Goal: Check status: Check status

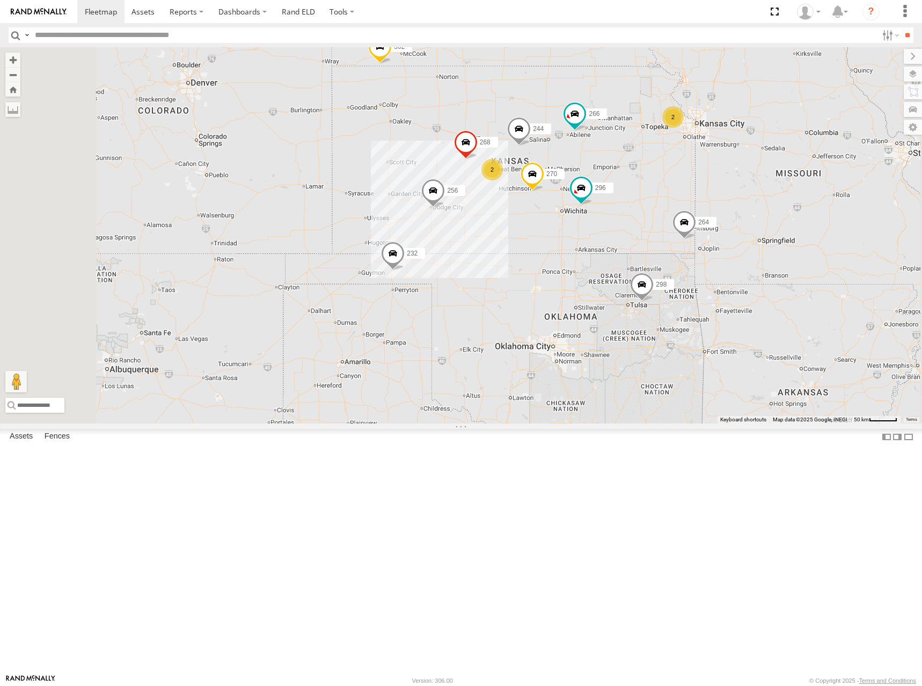
drag, startPoint x: 737, startPoint y: 270, endPoint x: 698, endPoint y: 168, distance: 109.6
click at [698, 168] on div "2 244 2 298 270 256 232 296 268 264 302 266 260" at bounding box center [461, 235] width 922 height 376
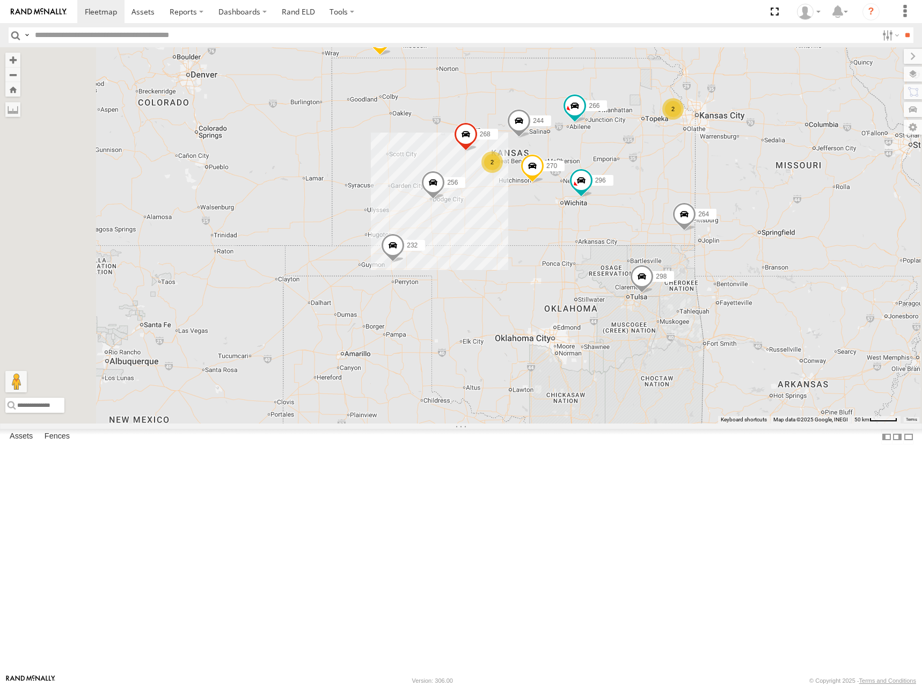
drag, startPoint x: 632, startPoint y: 208, endPoint x: 627, endPoint y: 224, distance: 17.5
click at [627, 224] on div "244 298 270 256 232 296 268 264 302 266 260 2 2" at bounding box center [461, 235] width 922 height 376
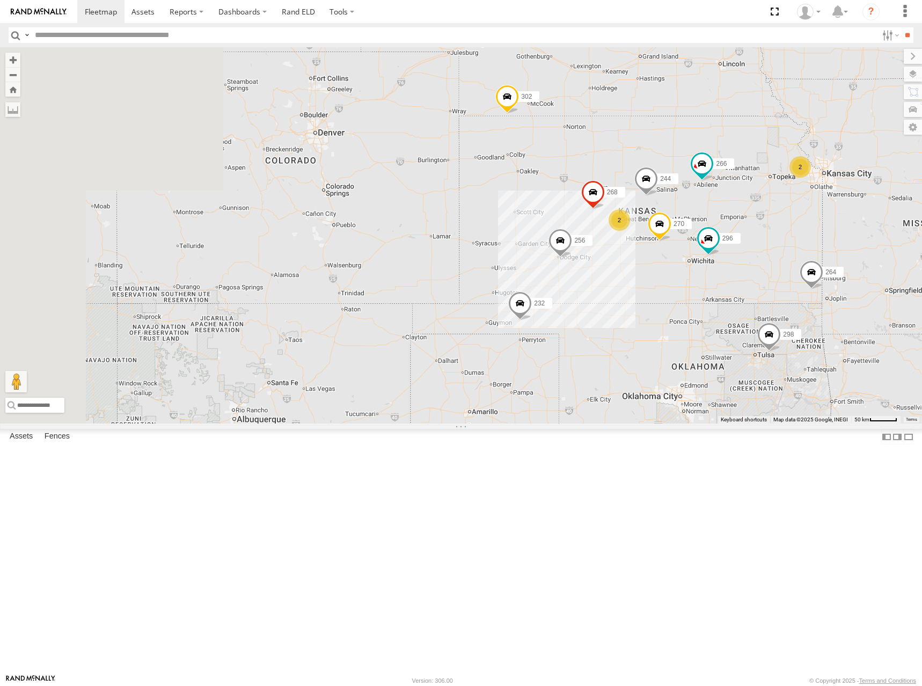
drag, startPoint x: 490, startPoint y: 209, endPoint x: 649, endPoint y: 293, distance: 179.6
click at [649, 293] on div "244 298 270 256 232 296 268 264 302 266 260 2 2" at bounding box center [461, 235] width 922 height 376
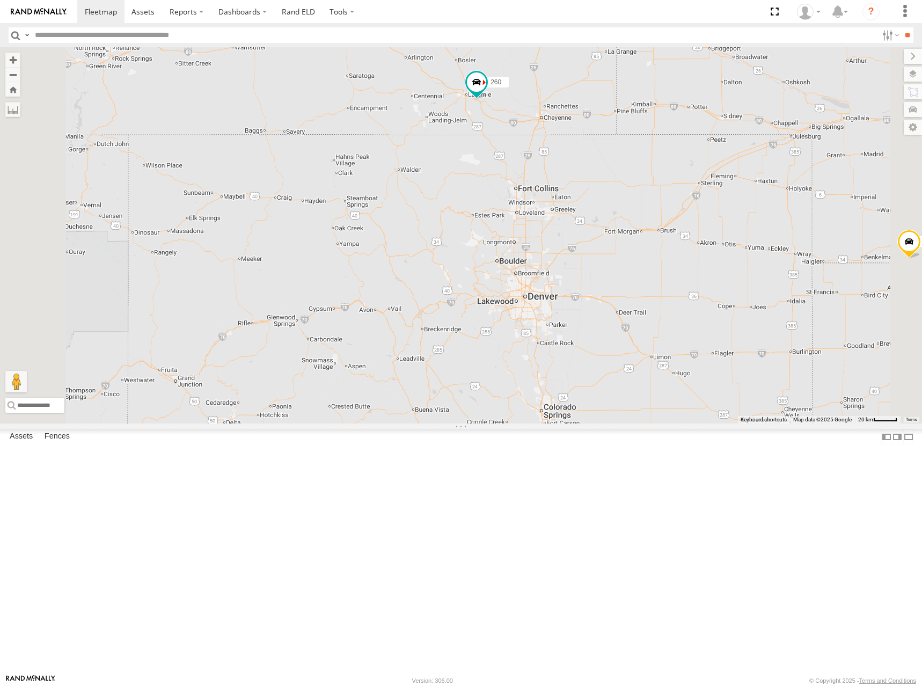
drag, startPoint x: 751, startPoint y: 295, endPoint x: 732, endPoint y: 273, distance: 28.5
click at [732, 273] on div "244 298 270 256 232 296 268 264 302 266 260" at bounding box center [461, 235] width 922 height 376
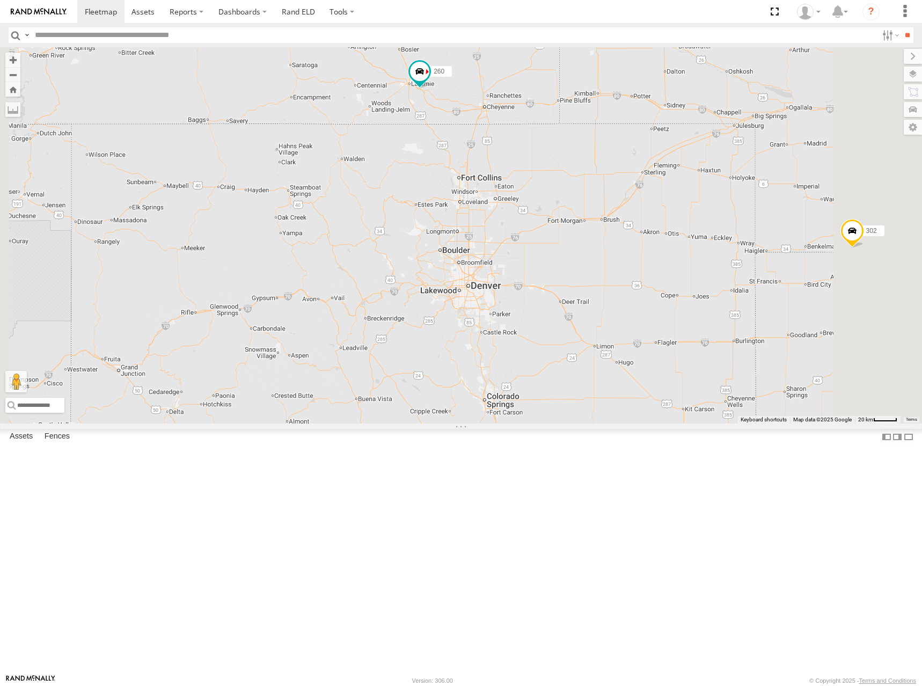
drag, startPoint x: 688, startPoint y: 274, endPoint x: 635, endPoint y: 272, distance: 52.7
click at [635, 272] on div "244 298 270 256 232 296 268 264 302 266 260" at bounding box center [461, 235] width 922 height 376
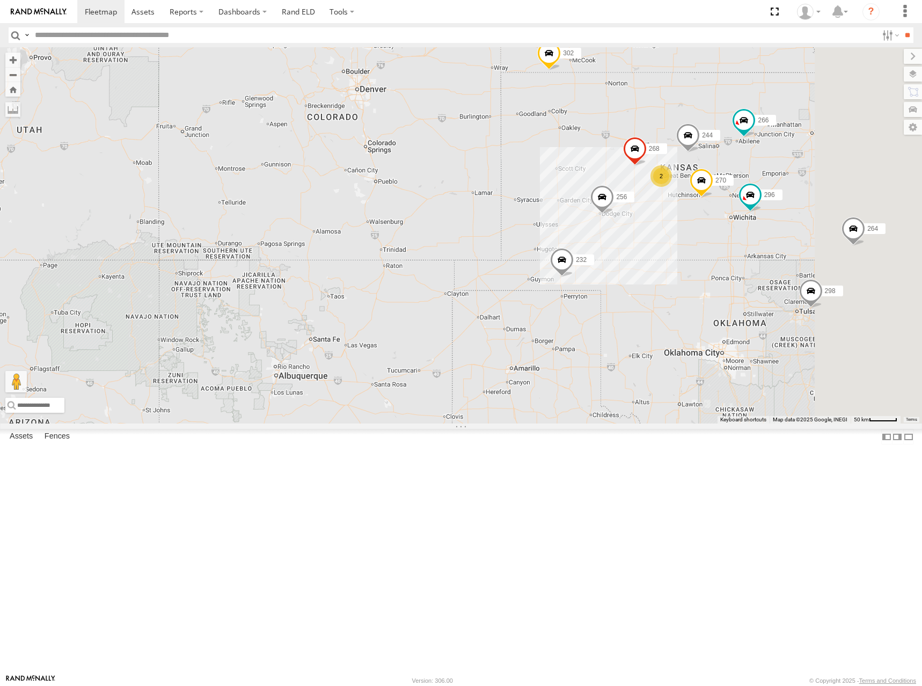
drag, startPoint x: 698, startPoint y: 287, endPoint x: 573, endPoint y: 158, distance: 179.6
click at [573, 158] on div "244 298 270 256 232 296 268 264 302 266 260 2" at bounding box center [461, 235] width 922 height 376
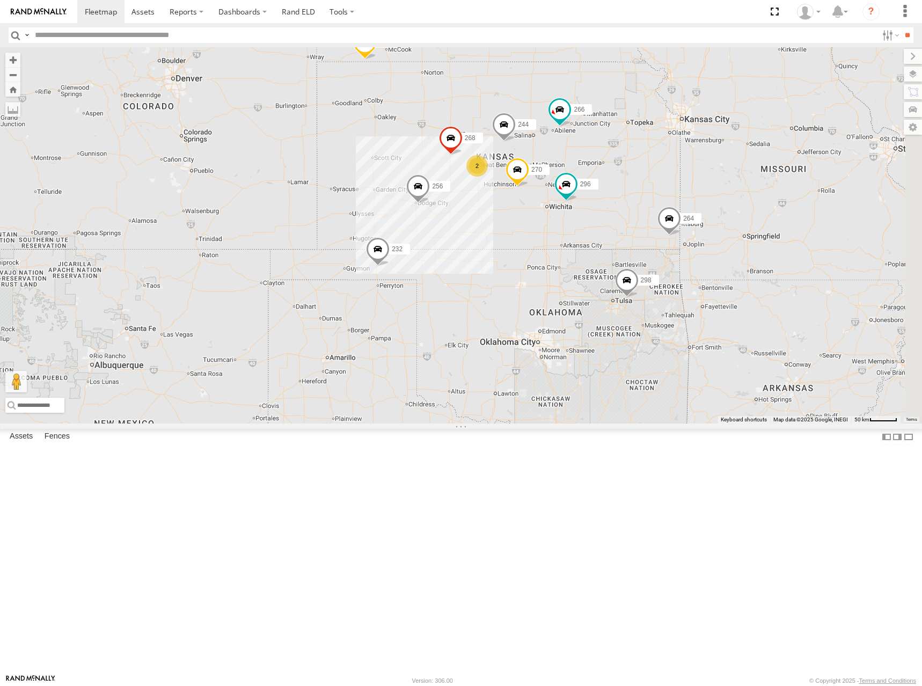
drag, startPoint x: 789, startPoint y: 207, endPoint x: 614, endPoint y: 201, distance: 174.6
click at [614, 201] on div "244 298 270 256 232 296 268 264 302 266 260 2" at bounding box center [461, 235] width 922 height 376
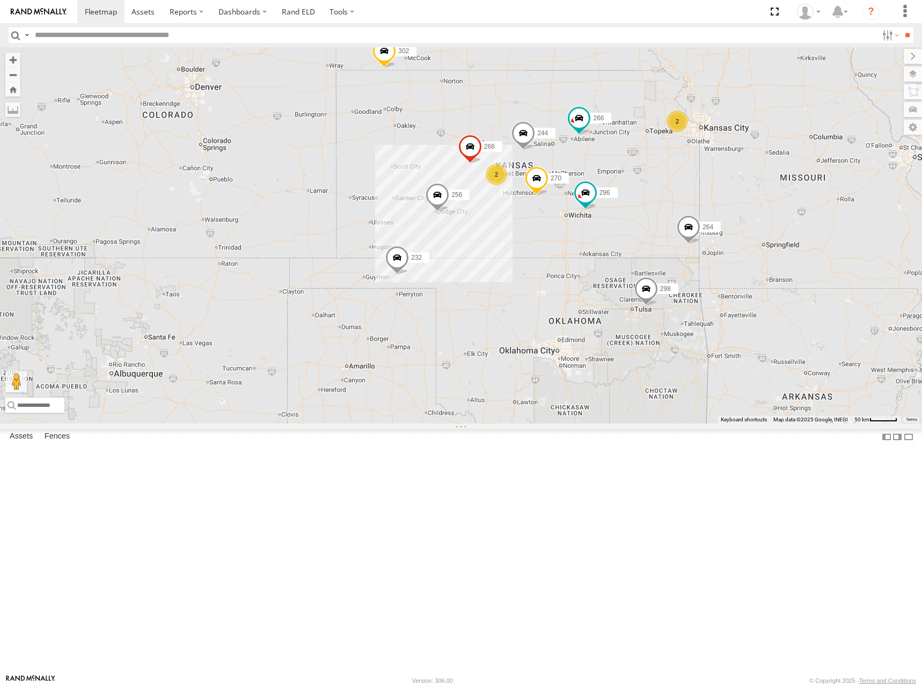
drag, startPoint x: 678, startPoint y: 180, endPoint x: 698, endPoint y: 190, distance: 22.3
click at [698, 190] on div "244 298 270 256 232 296 268 264 302 266 260 2 2" at bounding box center [461, 235] width 922 height 376
drag, startPoint x: 672, startPoint y: 196, endPoint x: 677, endPoint y: 199, distance: 5.8
click at [677, 199] on div "244 298 270 256 232 296 268 264 302 266 260 2 2" at bounding box center [461, 235] width 922 height 376
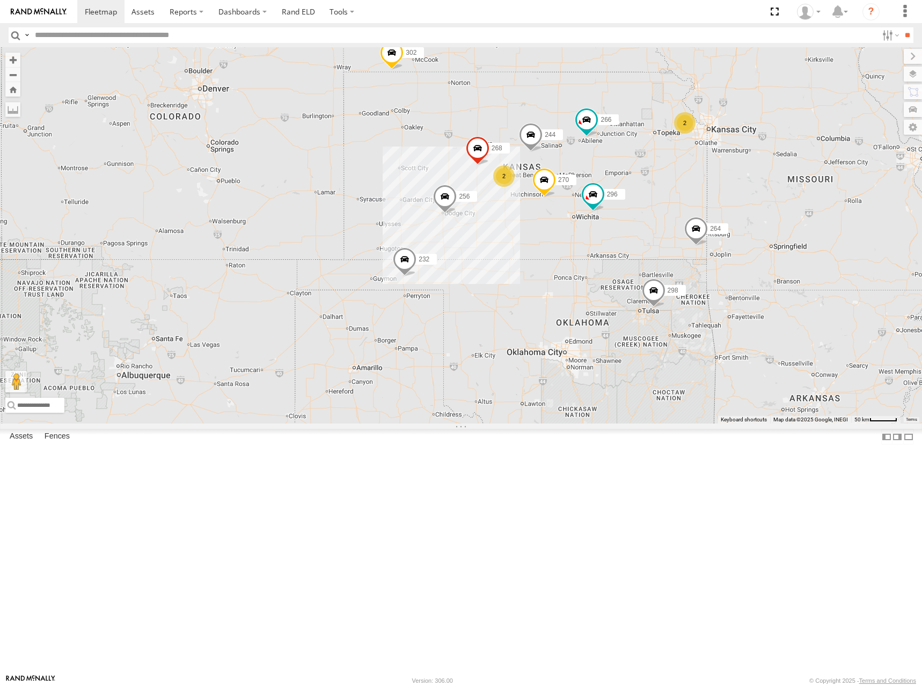
click at [667, 207] on div "244 298 270 256 232 296 268 264 302 266 260 2 2" at bounding box center [461, 235] width 922 height 376
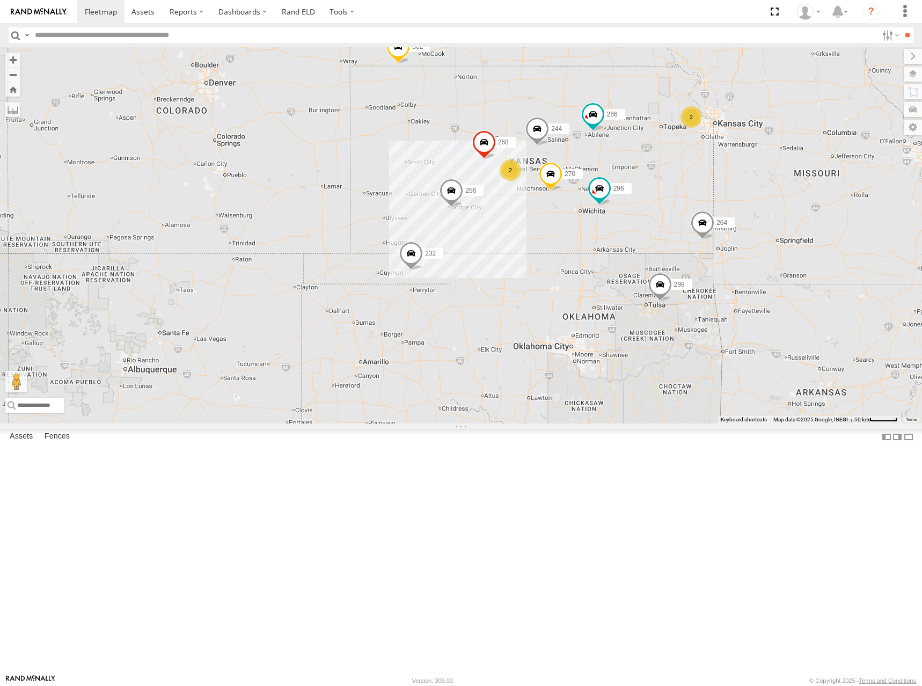
drag, startPoint x: 726, startPoint y: 212, endPoint x: 731, endPoint y: 206, distance: 8.1
click at [731, 206] on div "244 298 270 256 232 296 268 264 302 266 260 2 2" at bounding box center [461, 235] width 922 height 376
click at [708, 197] on div "244 298 270 256 232 296 268 264 302 266 260 2 2" at bounding box center [461, 235] width 922 height 376
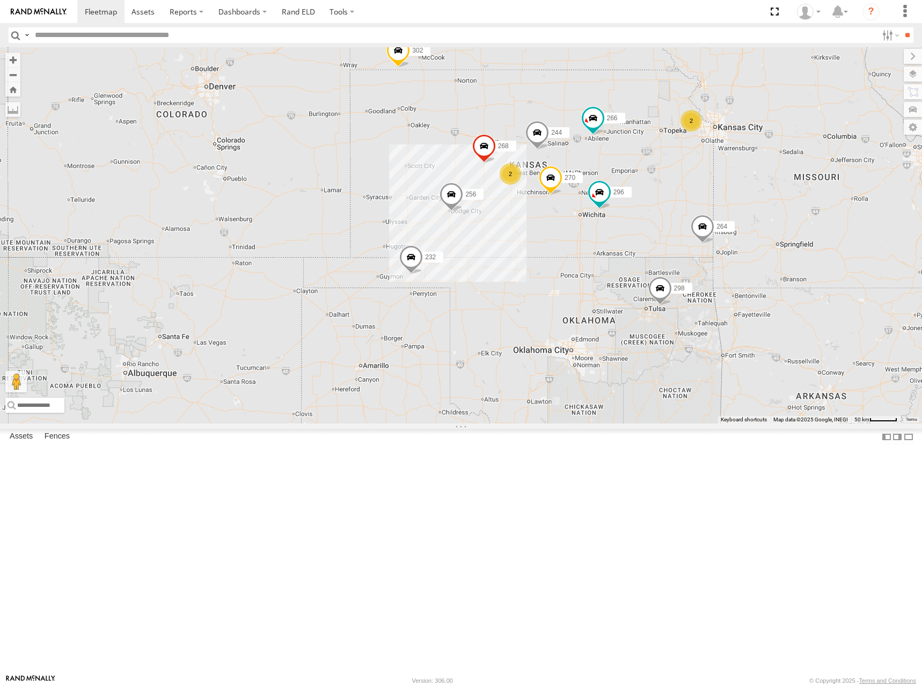
click at [684, 208] on div "244 298 270 256 232 296 268 264 302 266 260 2 2" at bounding box center [461, 235] width 922 height 376
click at [747, 199] on div "244 298 270 256 232 296 268 264 302 266 260 2 2" at bounding box center [461, 235] width 922 height 376
click at [673, 203] on div "244 298 270 256 232 296 268 264 302 266 260 2 2" at bounding box center [461, 235] width 922 height 376
click at [679, 206] on div "244 298 270 256 232 296 268 264 302 266 260 2 2" at bounding box center [461, 235] width 922 height 376
click at [732, 190] on div "244 298 270 256 232 296 268 264 302 266 260 2 2" at bounding box center [461, 235] width 922 height 376
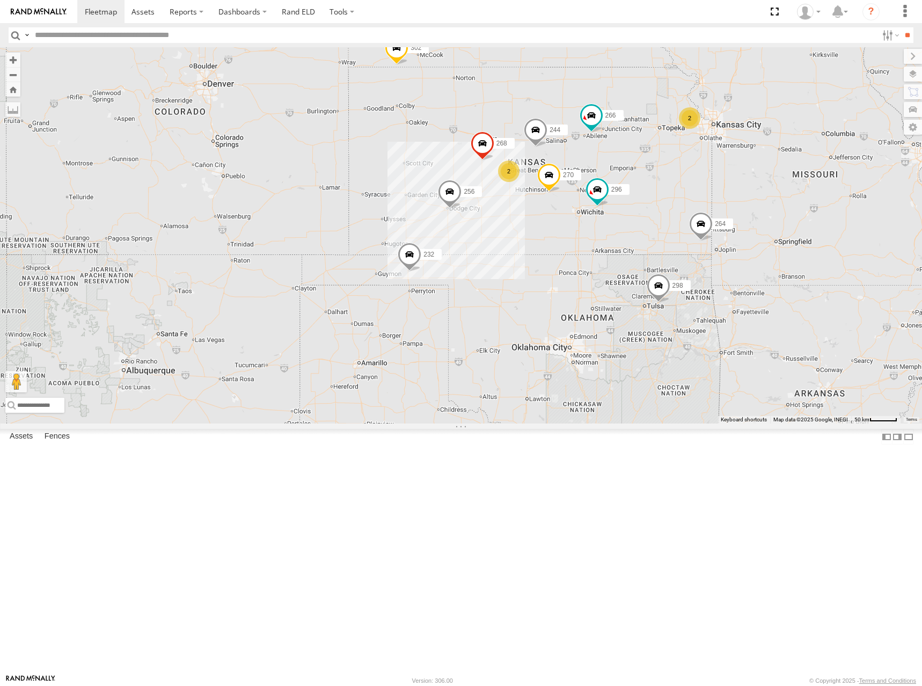
click at [812, 202] on div "244 298 270 256 232 296 268 264 302 266 260 2 2" at bounding box center [461, 235] width 922 height 376
click at [776, 216] on div "244 298 270 256 232 296 268 264 302 266 260 2 2" at bounding box center [461, 235] width 922 height 376
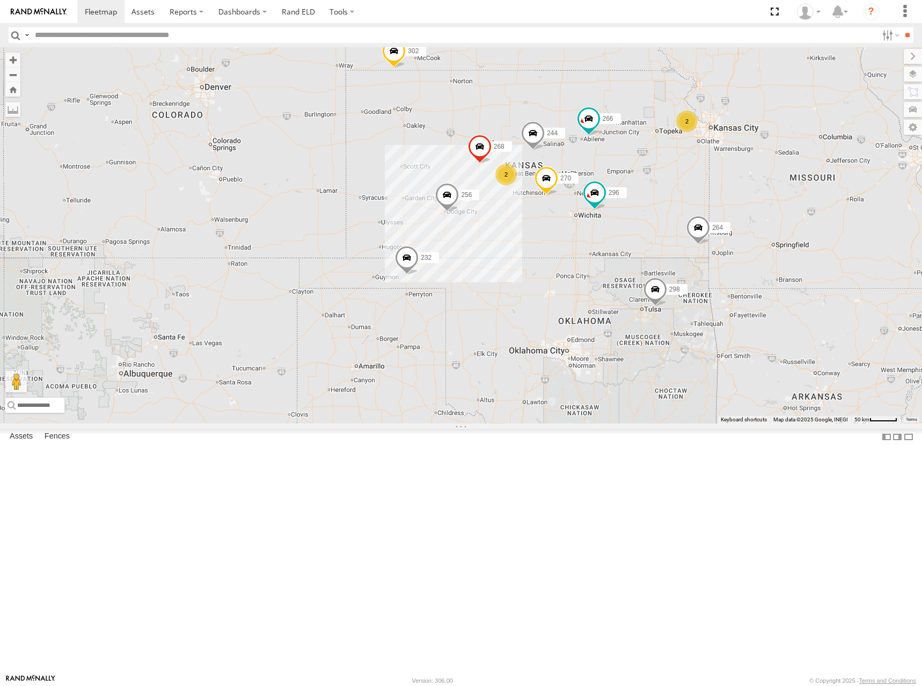
drag, startPoint x: 778, startPoint y: 200, endPoint x: 769, endPoint y: 202, distance: 9.4
click at [769, 202] on div "244 298 270 256 232 296 268 264 302 266 260 2 2" at bounding box center [461, 235] width 922 height 376
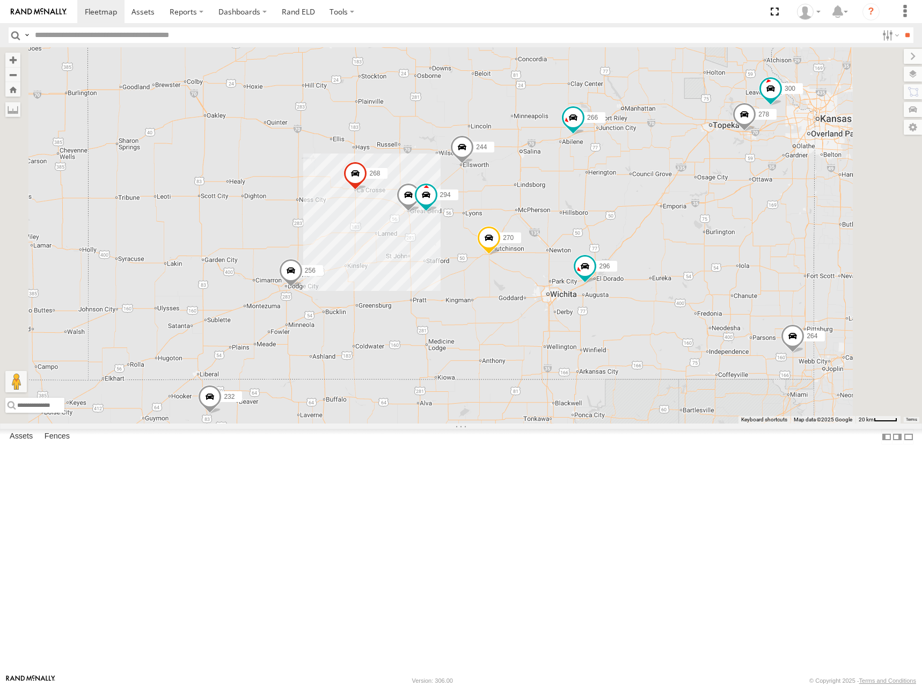
drag, startPoint x: 665, startPoint y: 307, endPoint x: 685, endPoint y: 304, distance: 20.0
click at [685, 304] on div "244 298 270 256 232 296 268 264 302 266 260 246 294 300 278" at bounding box center [461, 235] width 922 height 376
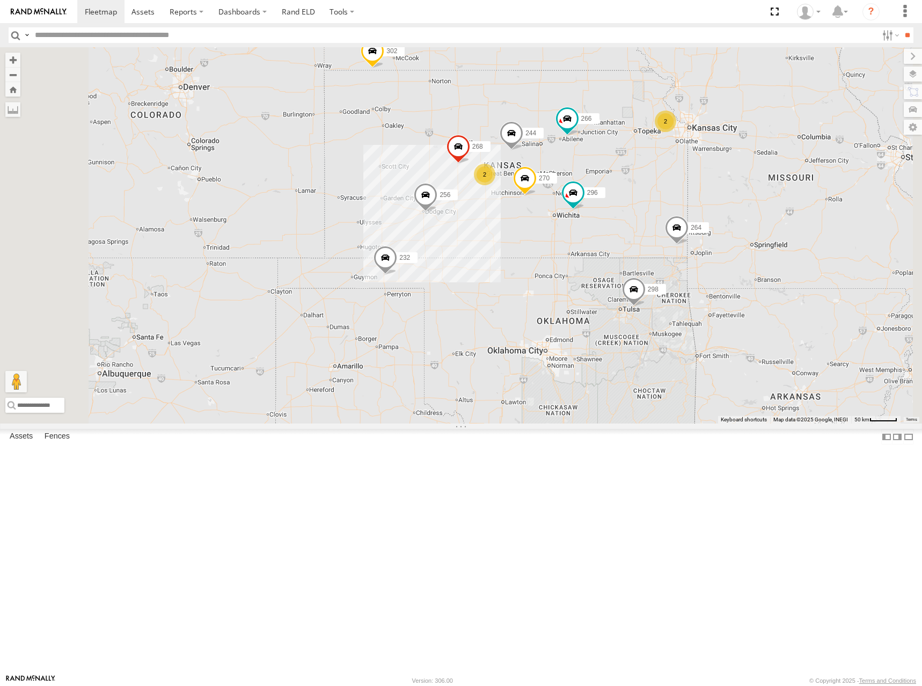
drag, startPoint x: 638, startPoint y: 236, endPoint x: 641, endPoint y: 215, distance: 21.7
click at [641, 215] on div "244 298 270 256 232 296 268 264 302 266 260 2 2" at bounding box center [461, 235] width 922 height 376
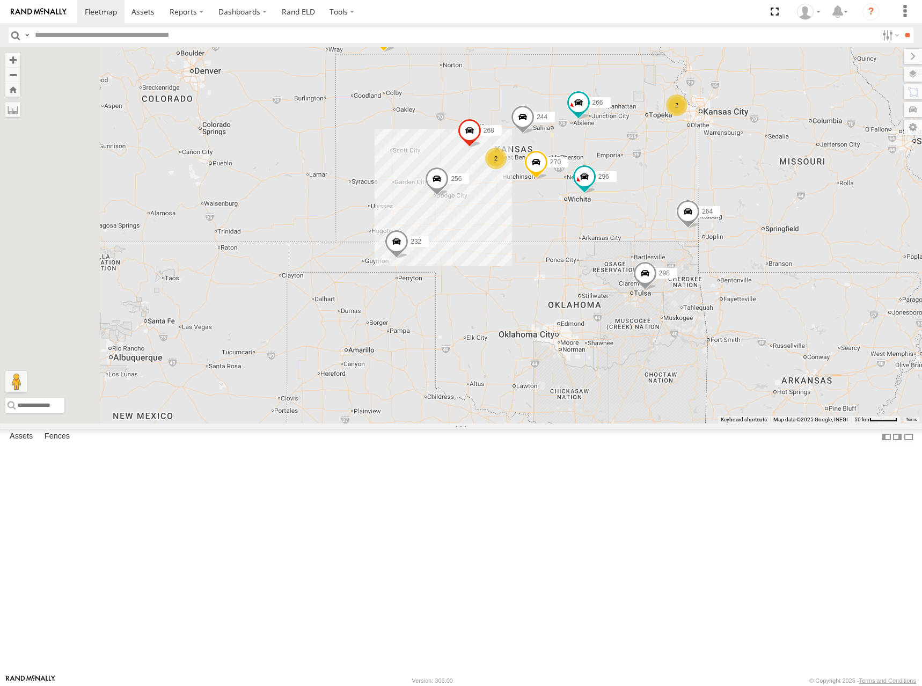
drag, startPoint x: 616, startPoint y: 231, endPoint x: 624, endPoint y: 218, distance: 15.7
click at [624, 218] on div "244 298 270 256 232 296 268 264 302 266 260 2 2" at bounding box center [461, 235] width 922 height 376
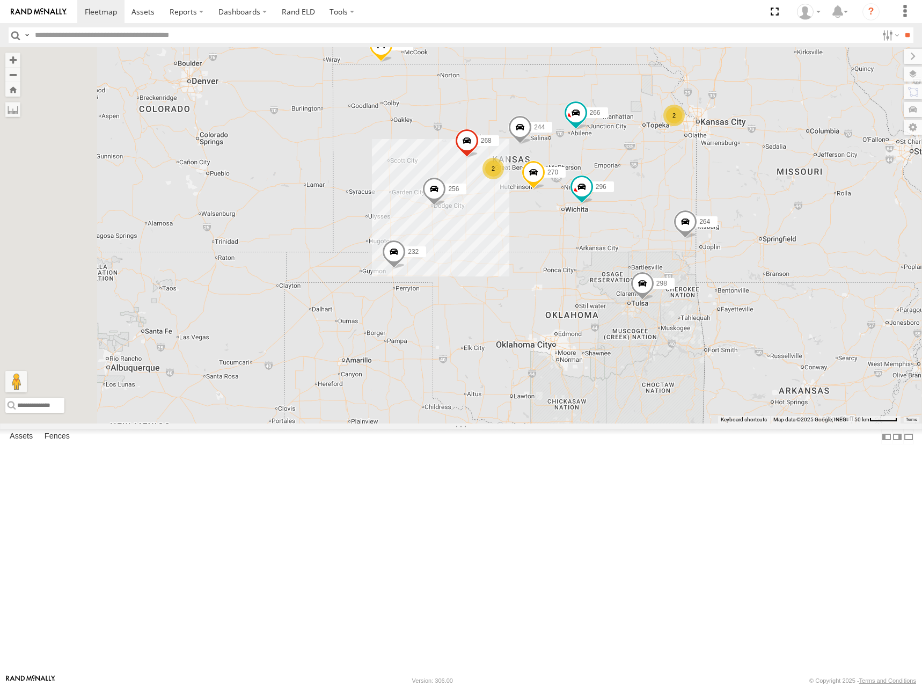
drag, startPoint x: 663, startPoint y: 197, endPoint x: 660, endPoint y: 208, distance: 11.7
click at [660, 208] on div "244 298 270 256 232 296 268 264 302 266 260 2 2" at bounding box center [461, 235] width 922 height 376
click at [760, 202] on div "244 298 270 256 232 296 268 264 302 266 260 2 2" at bounding box center [461, 235] width 922 height 376
click at [696, 205] on div "244 298 270 256 232 296 268 264 302 266 260 2 2" at bounding box center [461, 235] width 922 height 376
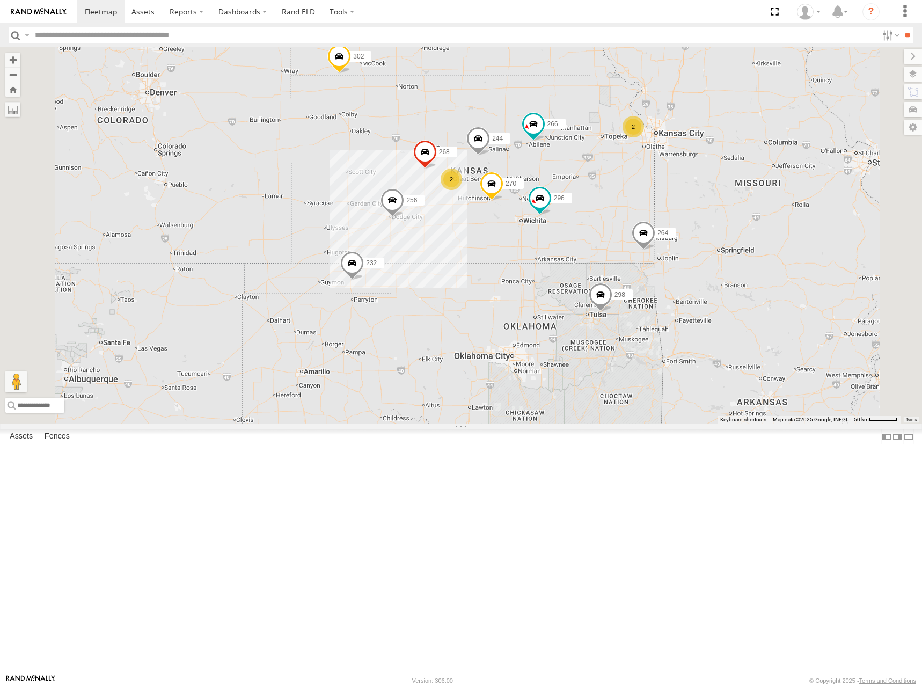
drag, startPoint x: 712, startPoint y: 274, endPoint x: 666, endPoint y: 222, distance: 70.0
click at [666, 222] on div "2 244 2 298 270 256 232 296 268 264 302 266 260" at bounding box center [461, 235] width 922 height 376
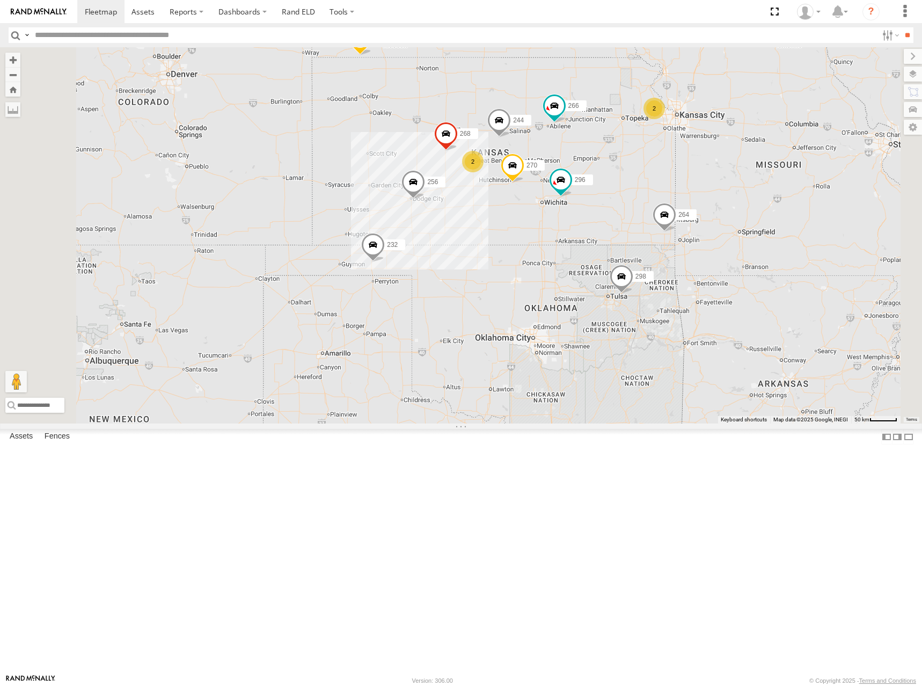
drag, startPoint x: 638, startPoint y: 225, endPoint x: 668, endPoint y: 201, distance: 38.6
click at [668, 201] on div "2 244 2 298 270 256 232 296 268 264 302 266 260" at bounding box center [461, 235] width 922 height 376
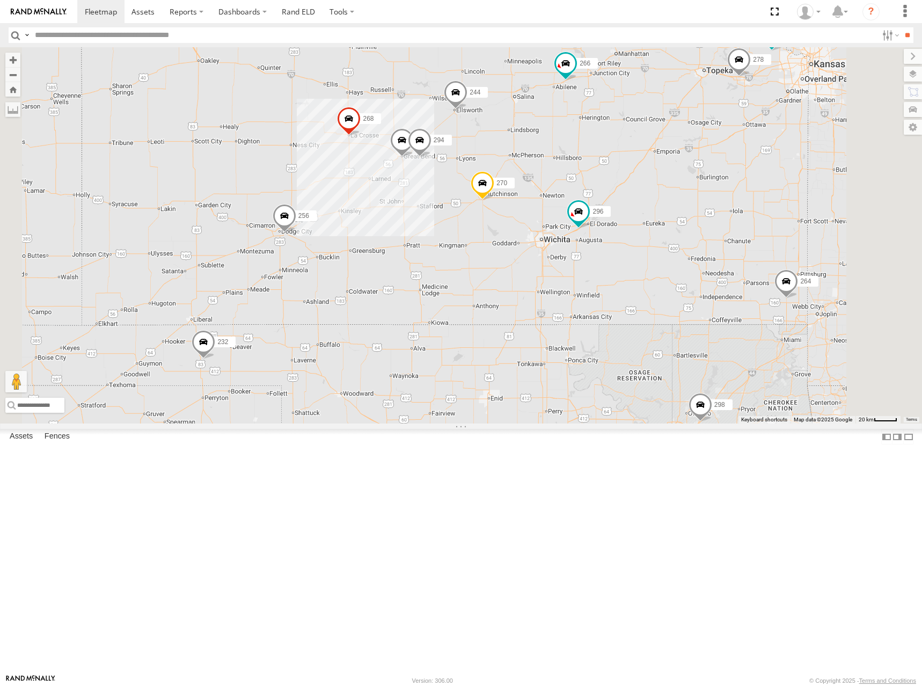
drag, startPoint x: 699, startPoint y: 268, endPoint x: 711, endPoint y: 263, distance: 13.2
click at [711, 263] on div "244 298 270 256 232 296 268 264 302 266 260 300 246 278 294" at bounding box center [461, 235] width 922 height 376
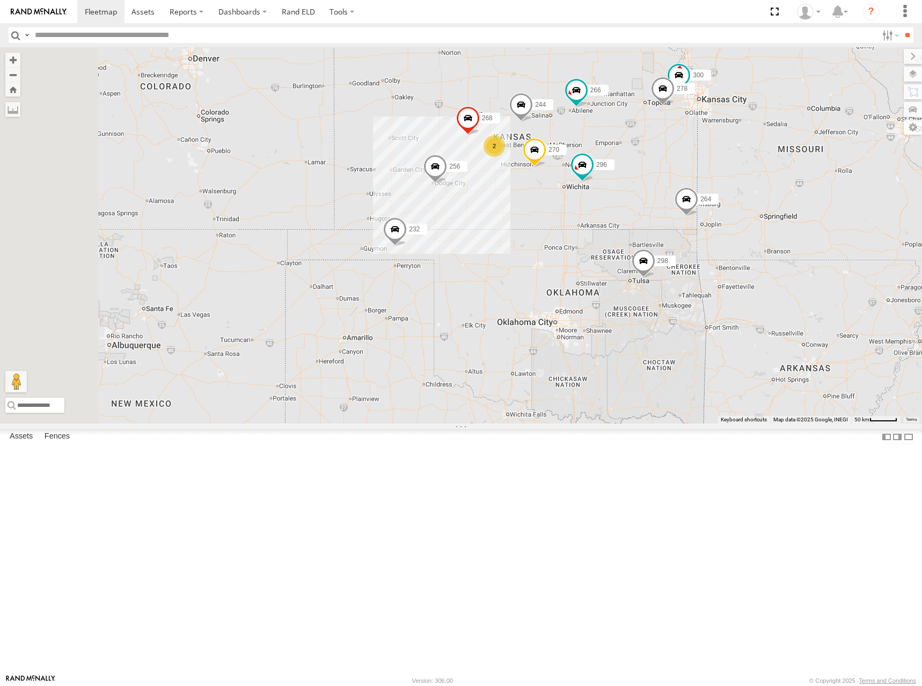
drag, startPoint x: 685, startPoint y: 181, endPoint x: 673, endPoint y: 187, distance: 13.5
click at [673, 187] on div "244 298 270 256 232 296 268 264 302 266 260 300 278 2" at bounding box center [461, 235] width 922 height 376
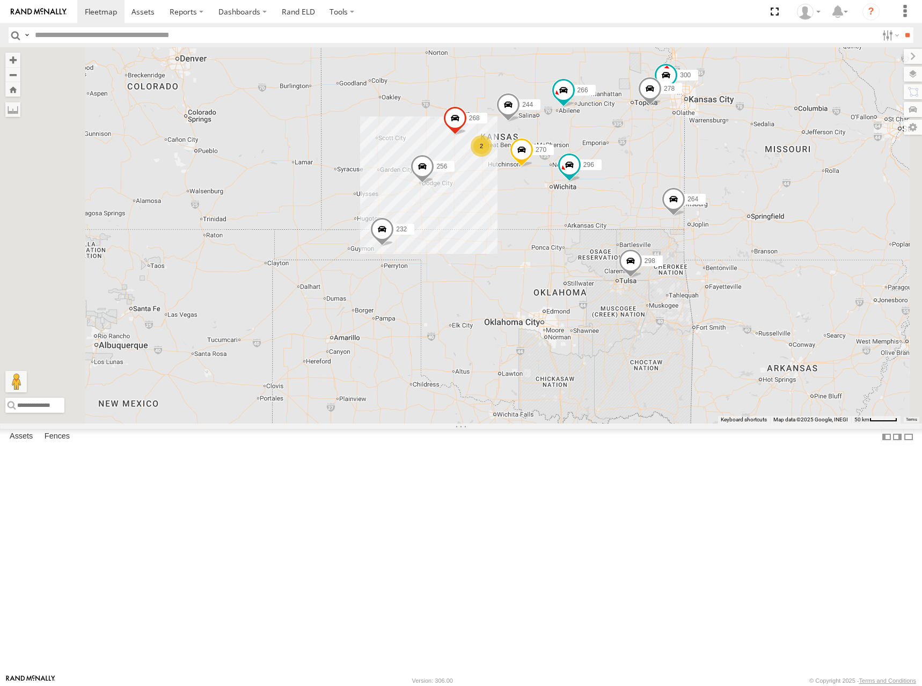
click at [716, 187] on div "244 298 270 256 232 296 268 264 302 266 260 300 278 2" at bounding box center [461, 235] width 922 height 376
click at [736, 186] on div "244 298 270 256 232 296 268 264 302 266 260 300 278 2" at bounding box center [461, 235] width 922 height 376
click at [697, 184] on div "244 298 270 256 232 296 268 264 302 266 260 300 278 2" at bounding box center [461, 235] width 922 height 376
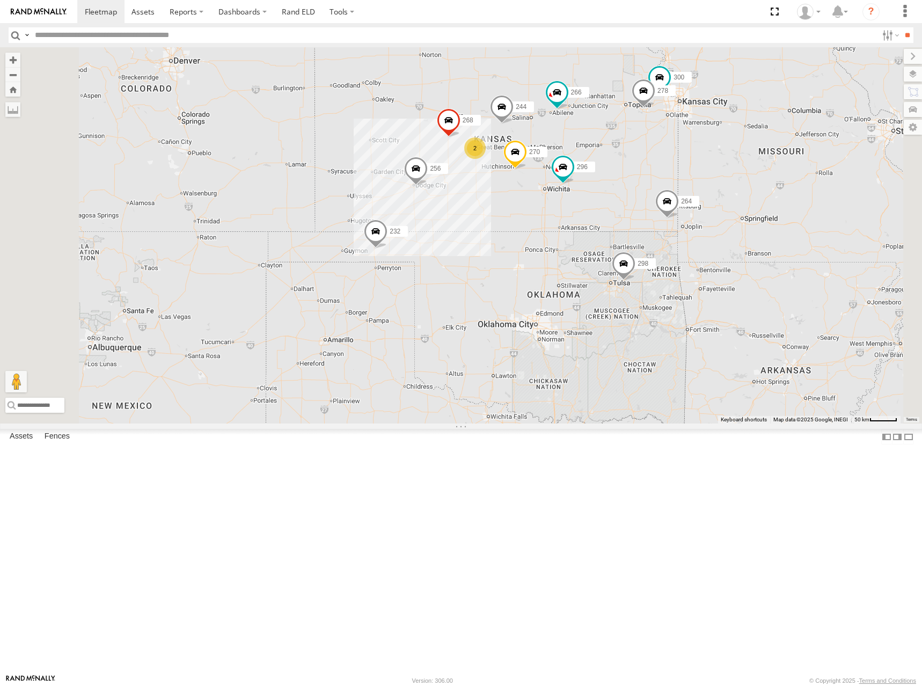
click at [746, 168] on div "244 298 270 256 232 296 268 264 302 266 260 300 278 2" at bounding box center [461, 235] width 922 height 376
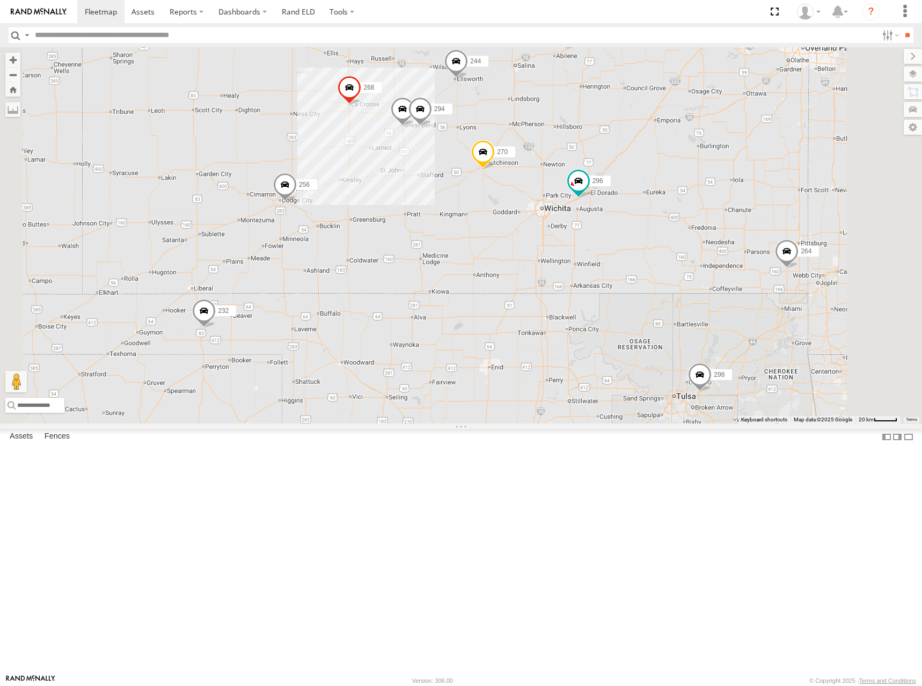
drag, startPoint x: 692, startPoint y: 230, endPoint x: 693, endPoint y: 248, distance: 18.3
click at [693, 248] on div "244 298 270 256 232 296 268 264 302 266 260 300 278 246 294" at bounding box center [461, 235] width 922 height 376
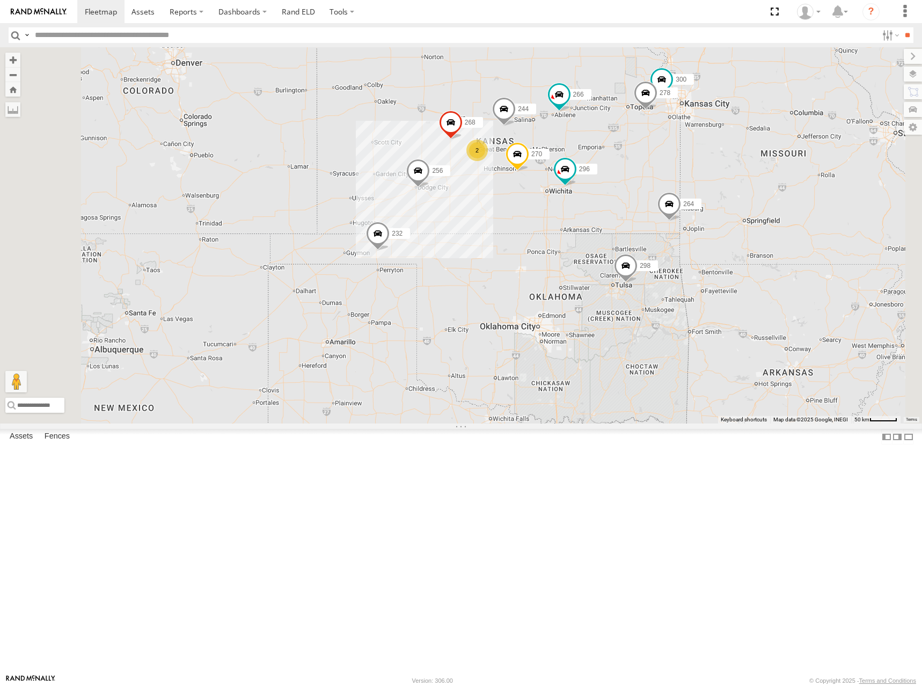
drag, startPoint x: 652, startPoint y: 170, endPoint x: 647, endPoint y: 188, distance: 19.3
click at [647, 188] on div "244 298 270 256 232 296 268 264 302 266 260 300 278 2" at bounding box center [461, 235] width 922 height 376
click at [656, 190] on div "244 298 270 256 232 296 268 264 302 266 260 300 278 2" at bounding box center [461, 235] width 922 height 376
click at [665, 186] on div "244 298 270 256 232 296 268 264 302 266 260 300 278 2" at bounding box center [461, 235] width 922 height 376
drag, startPoint x: 726, startPoint y: 170, endPoint x: 726, endPoint y: 164, distance: 6.4
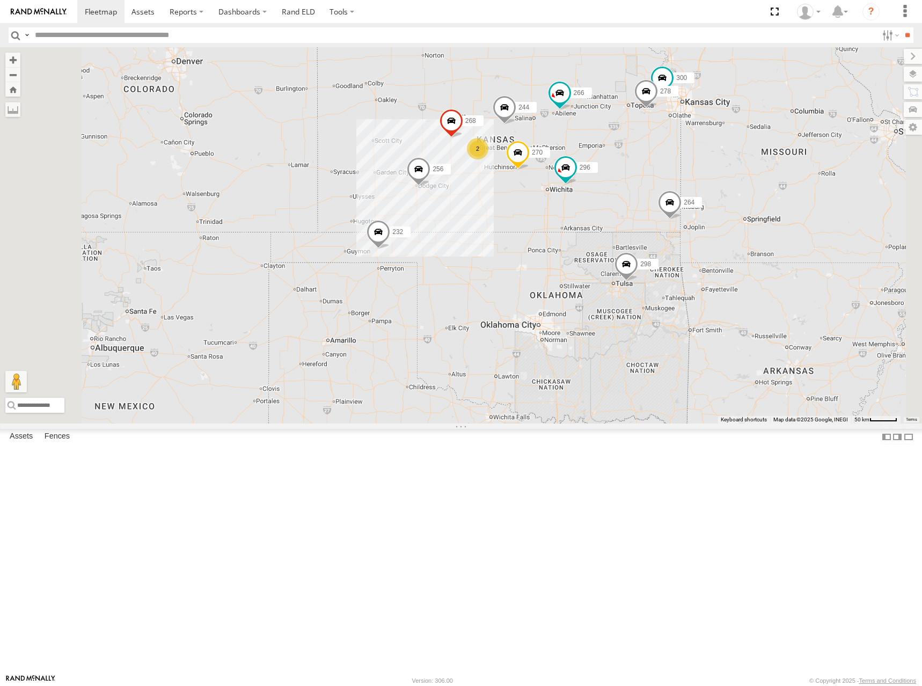
click at [726, 164] on div "244 298 270 256 232 296 268 264 302 266 260 300 278 2" at bounding box center [461, 235] width 922 height 376
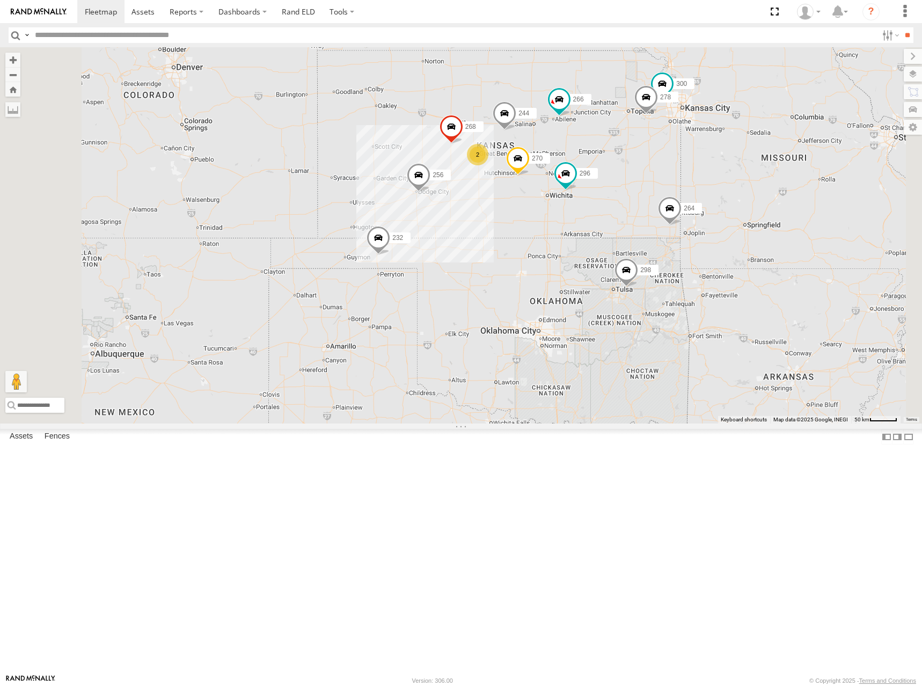
drag, startPoint x: 656, startPoint y: 181, endPoint x: 656, endPoint y: 187, distance: 5.9
click at [656, 187] on div "244 298 270 256 232 296 268 264 302 266 260 300 278 2" at bounding box center [461, 235] width 922 height 376
click at [715, 264] on div "244 298 270 256 232 296 268 264 302 266 260 300 278 2" at bounding box center [461, 235] width 922 height 376
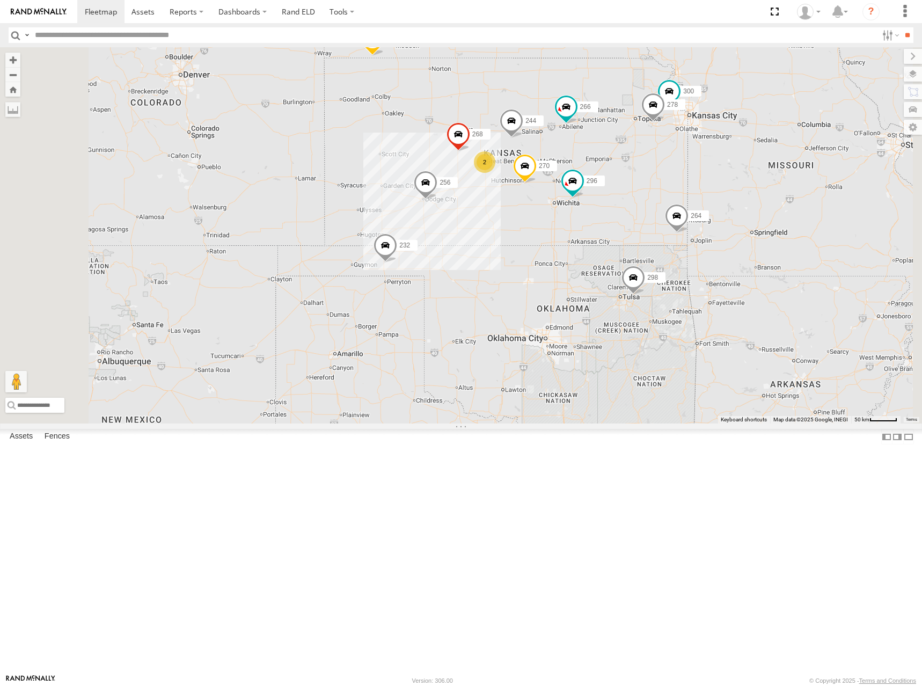
drag, startPoint x: 750, startPoint y: 268, endPoint x: 756, endPoint y: 272, distance: 7.5
click at [756, 272] on div "244 298 270 256 232 296 268 264 302 266 260 300 278 2" at bounding box center [461, 235] width 922 height 376
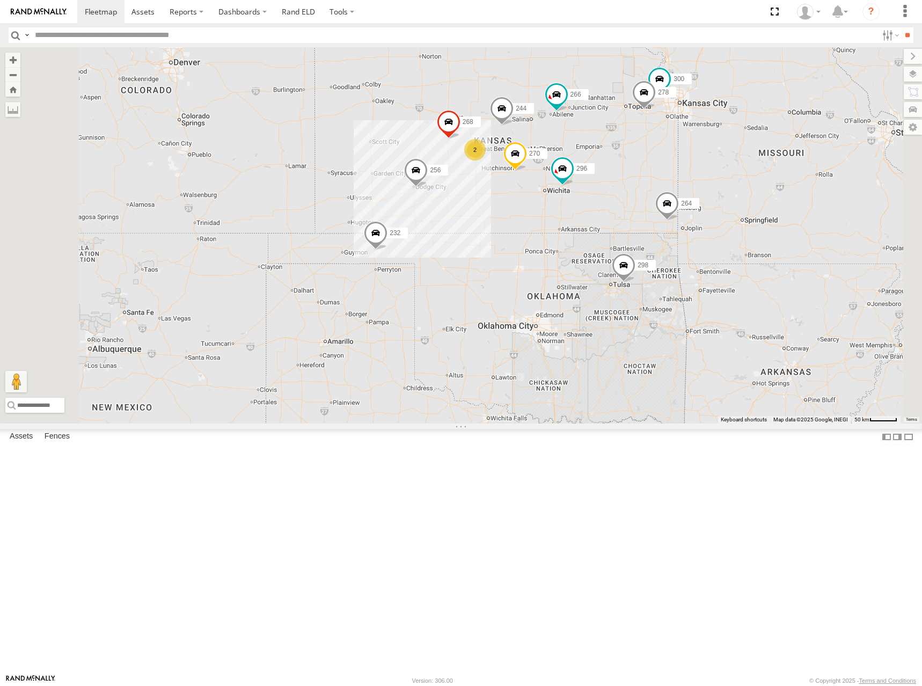
drag, startPoint x: 743, startPoint y: 287, endPoint x: 732, endPoint y: 273, distance: 18.4
click at [732, 273] on div "244 298 270 256 232 296 268 264 302 266 260 300 278 2" at bounding box center [461, 235] width 922 height 376
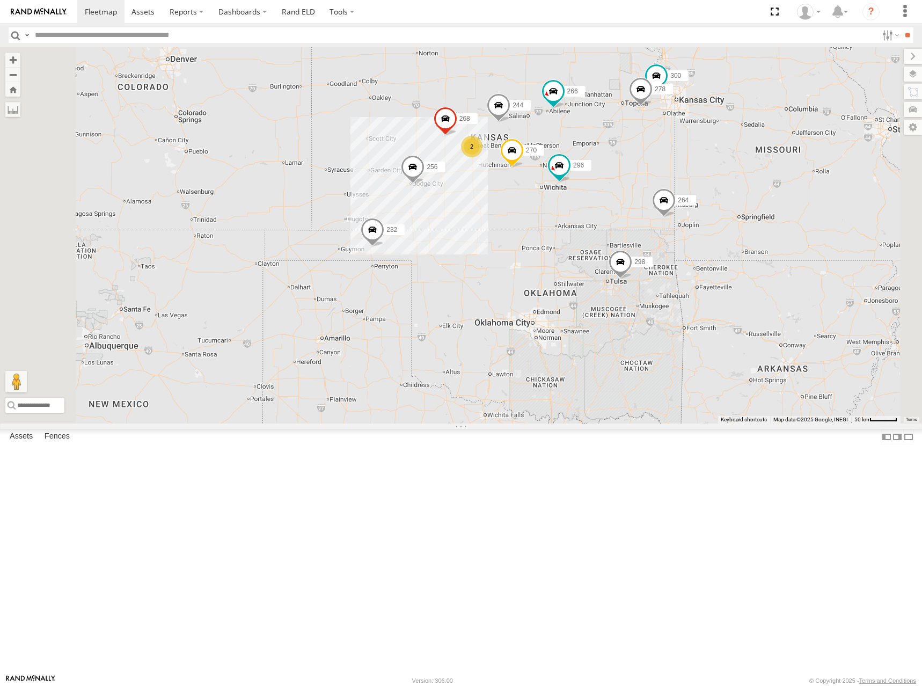
click at [736, 281] on div "244 298 270 256 232 296 268 264 302 266 260 300 278 2" at bounding box center [461, 235] width 922 height 376
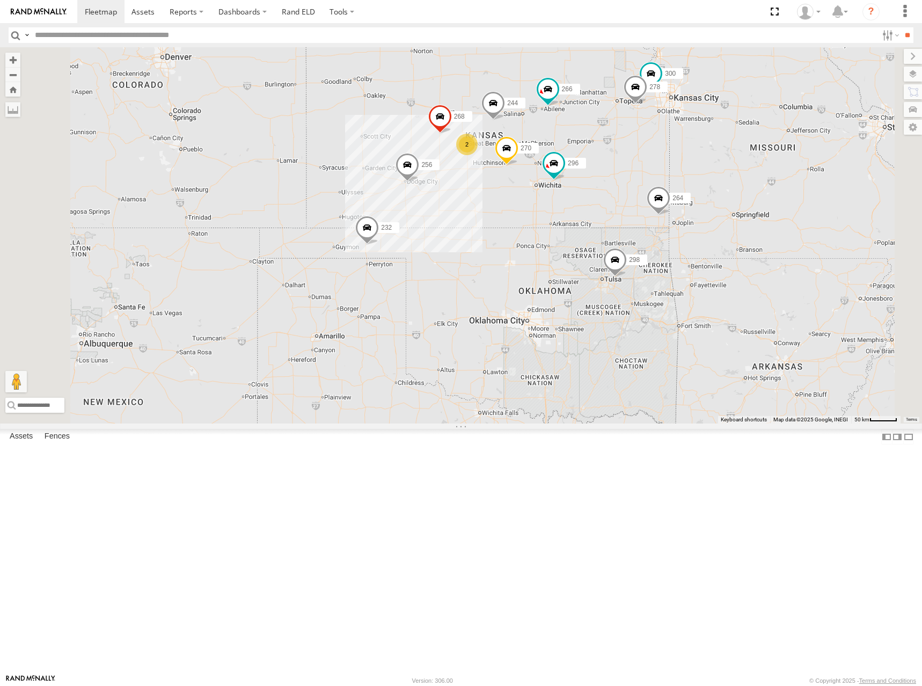
drag, startPoint x: 697, startPoint y: 257, endPoint x: 690, endPoint y: 256, distance: 7.2
click at [690, 256] on div "244 298 270 256 232 296 268 264 302 266 260 300 278 2" at bounding box center [461, 235] width 922 height 376
click at [733, 249] on div "244 298 270 256 232 296 268 264 302 266 260 300 278 2" at bounding box center [461, 235] width 922 height 376
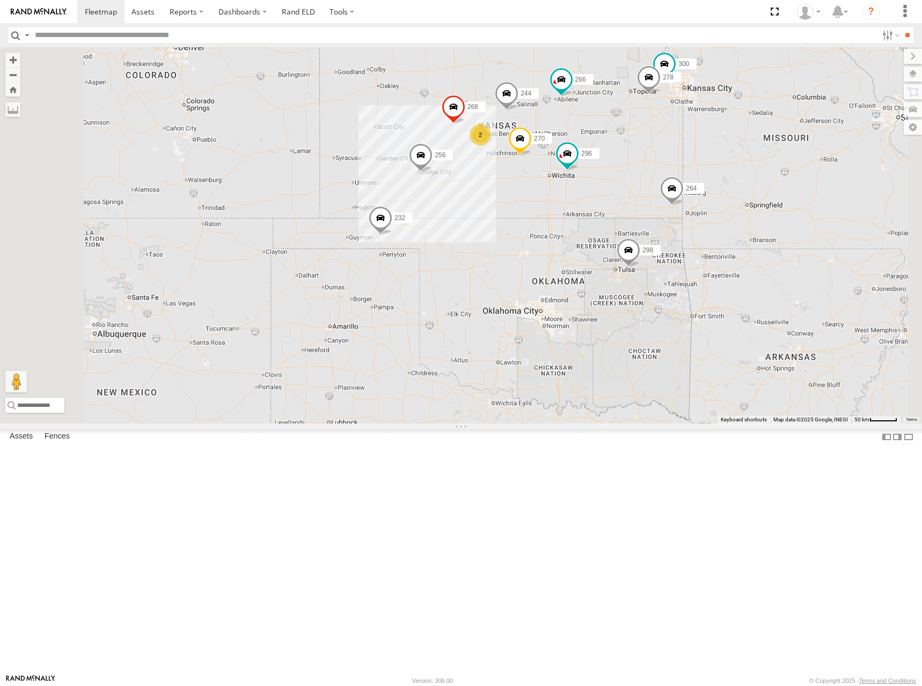
drag, startPoint x: 704, startPoint y: 258, endPoint x: 719, endPoint y: 248, distance: 17.9
click at [719, 248] on div "244 298 270 256 232 296 268 264 302 266 260 300 278 2" at bounding box center [461, 235] width 922 height 376
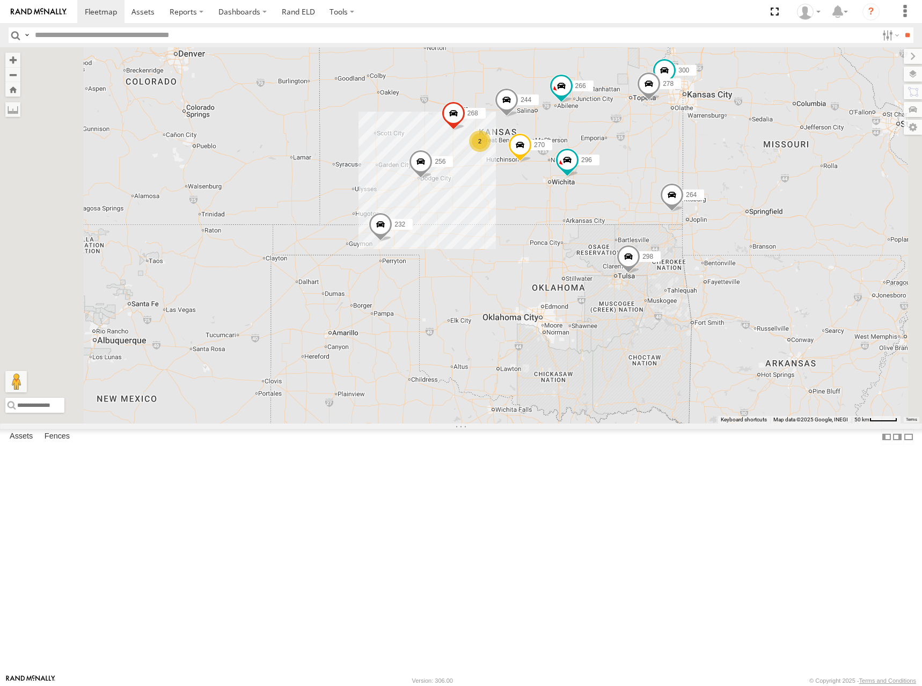
drag, startPoint x: 740, startPoint y: 252, endPoint x: 740, endPoint y: 258, distance: 6.4
click at [740, 258] on div "244 298 270 256 232 296 268 264 302 266 260 300 278 2" at bounding box center [461, 235] width 922 height 376
click at [741, 182] on div "244 298 270 256 232 296 268 264 302 266 260 300 278 2" at bounding box center [461, 235] width 922 height 376
click at [738, 254] on div "244 298 270 256 232 296 268 264 302 266 260 300 278 2" at bounding box center [461, 235] width 922 height 376
drag, startPoint x: 744, startPoint y: 259, endPoint x: 833, endPoint y: 268, distance: 89.0
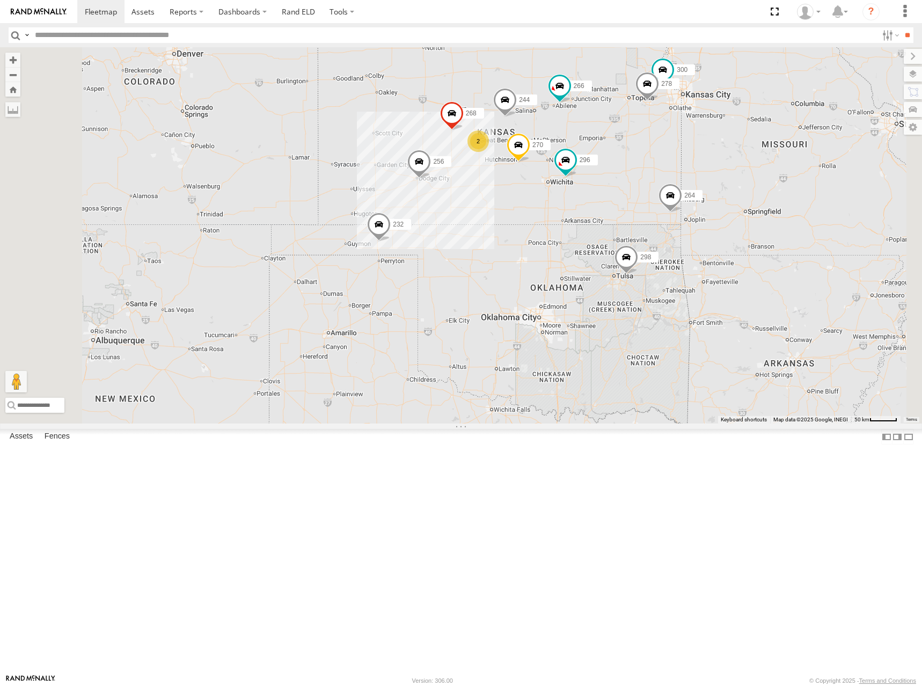
click at [833, 268] on div "244 298 270 256 232 296 268 264 302 266 260 300 278 2" at bounding box center [461, 235] width 922 height 376
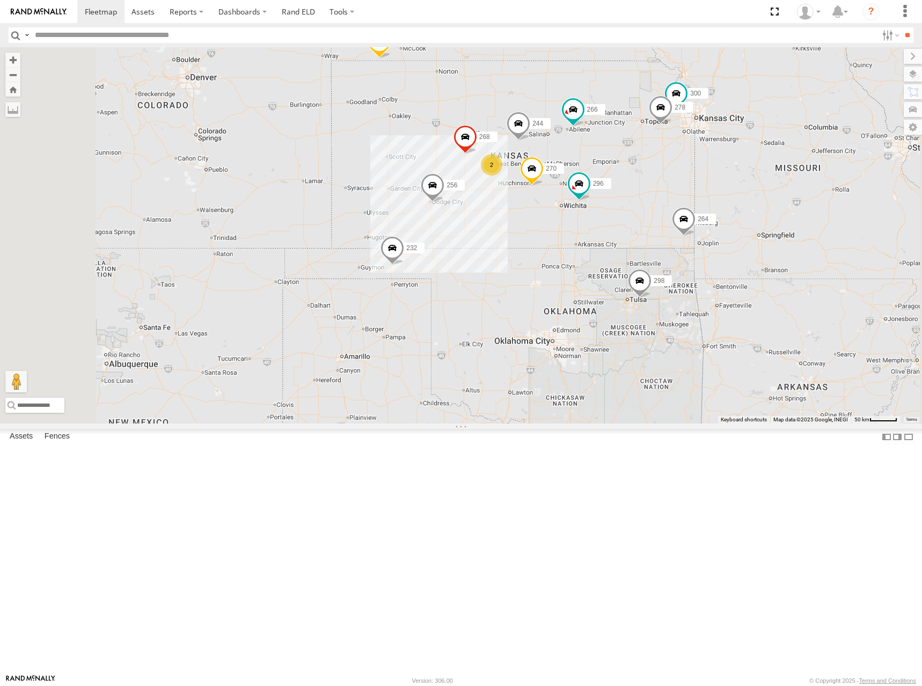
drag, startPoint x: 781, startPoint y: 261, endPoint x: 792, endPoint y: 254, distance: 12.8
click at [792, 254] on div "244 298 270 256 232 296 268 264 302 266 260 300 278 2" at bounding box center [461, 235] width 922 height 376
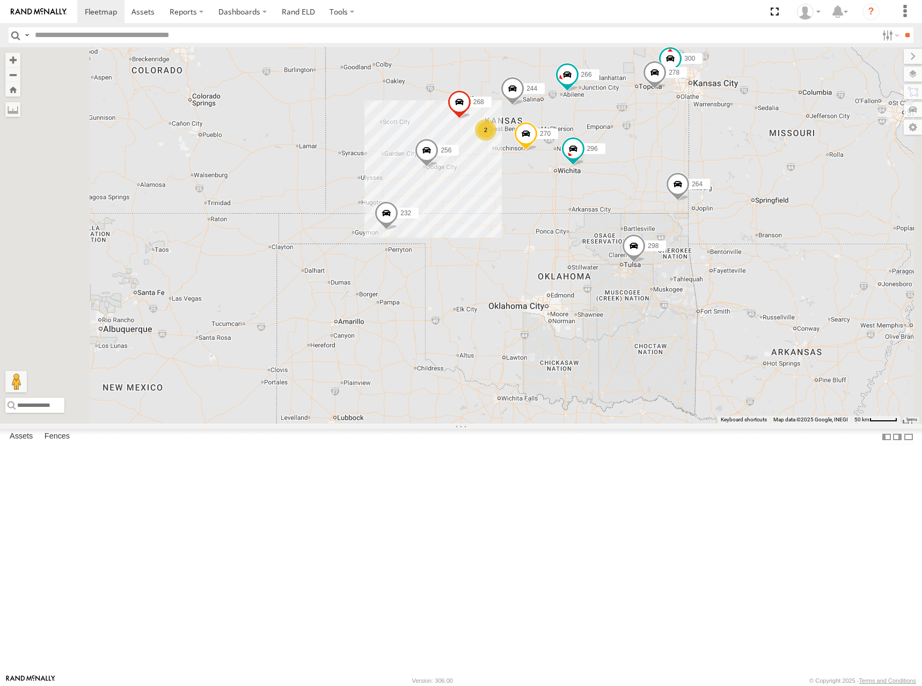
drag, startPoint x: 727, startPoint y: 168, endPoint x: 724, endPoint y: 176, distance: 9.2
click at [724, 176] on div "244 298 270 256 232 296 268 264 302 266 260 300 278 2" at bounding box center [461, 235] width 922 height 376
drag, startPoint x: 745, startPoint y: 226, endPoint x: 746, endPoint y: 235, distance: 8.7
click at [746, 235] on div "244 298 270 256 232 296 268 264 302 266 260 300 278 2" at bounding box center [461, 235] width 922 height 376
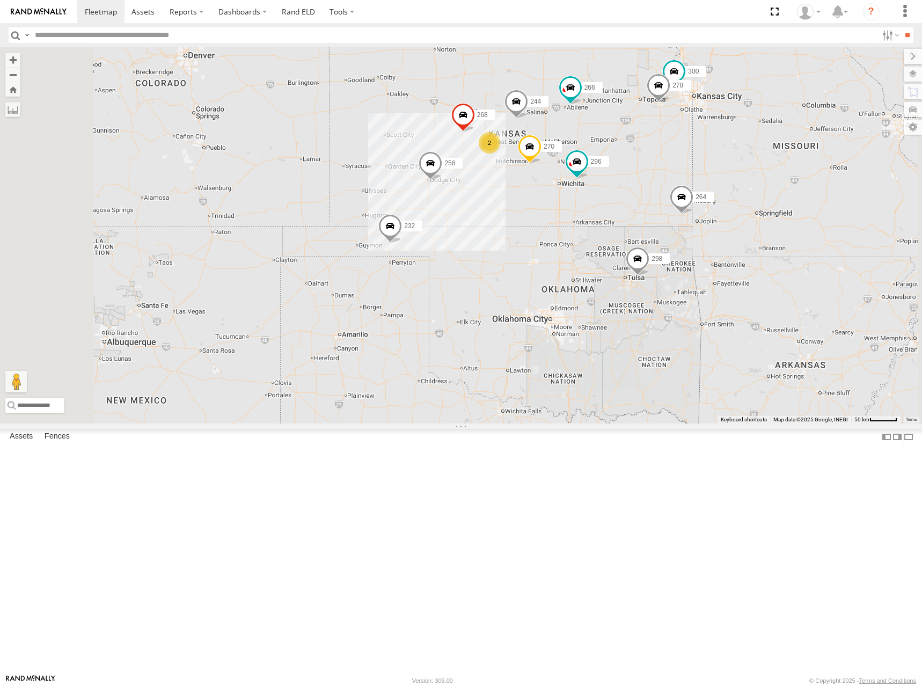
click at [759, 282] on div "244 298 270 256 232 296 268 264 302 266 260 300 278 2" at bounding box center [461, 235] width 922 height 376
click at [755, 179] on div "244 298 270 256 232 296 268 264 302 266 260 300 278 2" at bounding box center [461, 235] width 922 height 376
click at [753, 184] on div "244 298 270 256 232 296 268 264 302 266 260 300 278 2" at bounding box center [461, 235] width 922 height 376
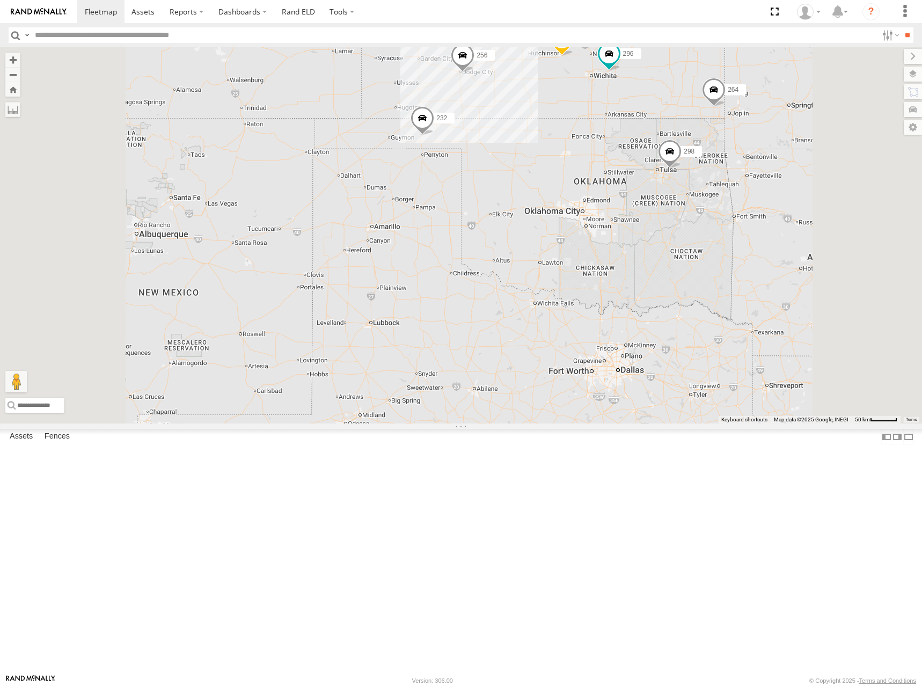
drag, startPoint x: 784, startPoint y: 227, endPoint x: 778, endPoint y: 258, distance: 32.1
click at [778, 258] on div "244 298 270 256 232 296 268 264 302 266 260 2 2" at bounding box center [461, 235] width 922 height 376
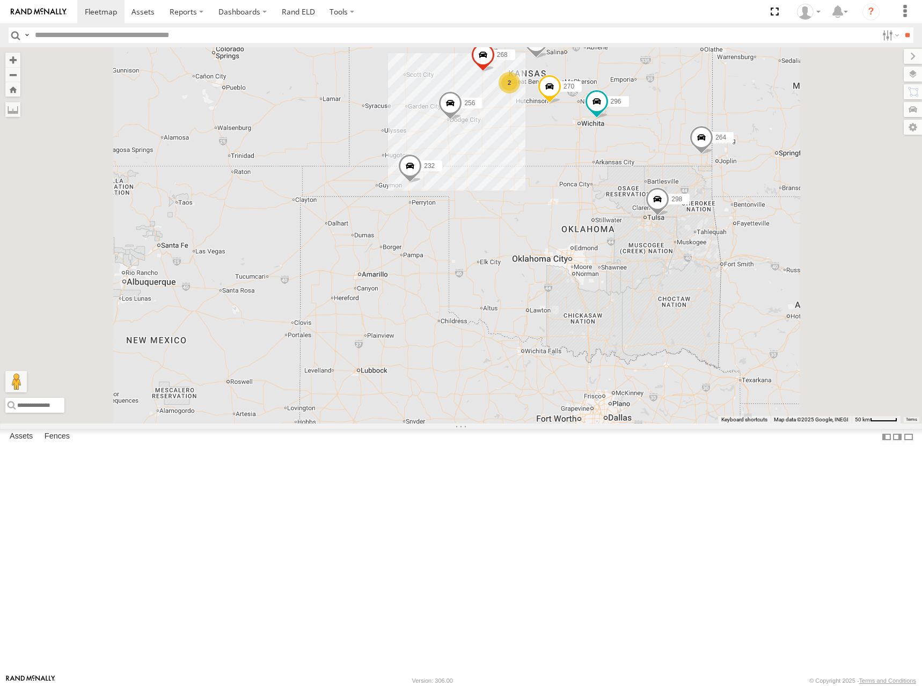
drag, startPoint x: 784, startPoint y: 161, endPoint x: 775, endPoint y: 182, distance: 23.1
click at [775, 182] on div "244 298 270 256 232 296 268 264 302 266 260 2 2" at bounding box center [461, 235] width 922 height 376
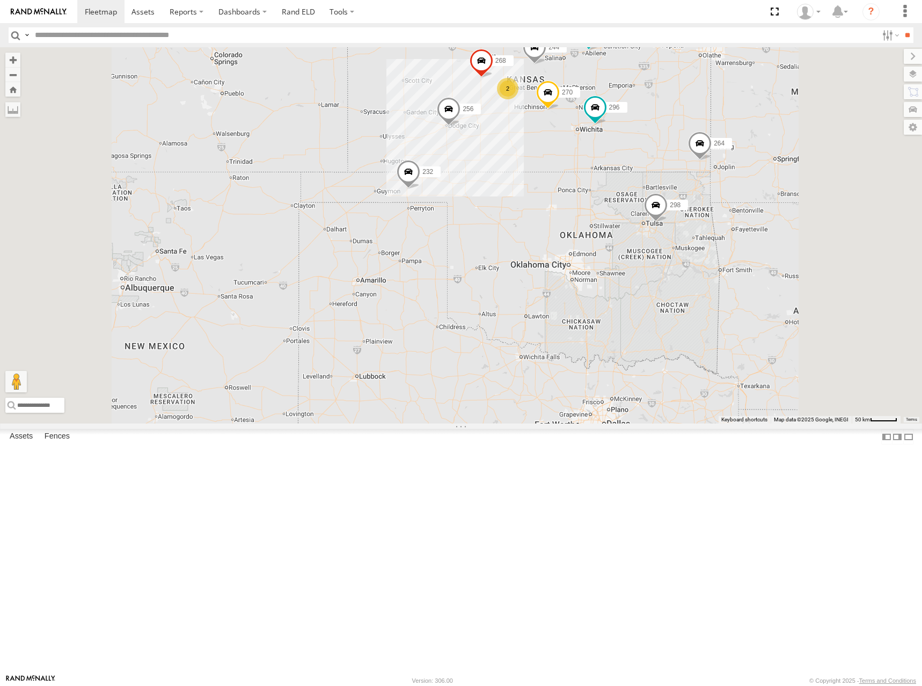
drag, startPoint x: 790, startPoint y: 258, endPoint x: 786, endPoint y: 266, distance: 9.4
click at [786, 266] on div "244 298 270 256 232 296 268 264 302 266 260 2 2" at bounding box center [461, 235] width 922 height 376
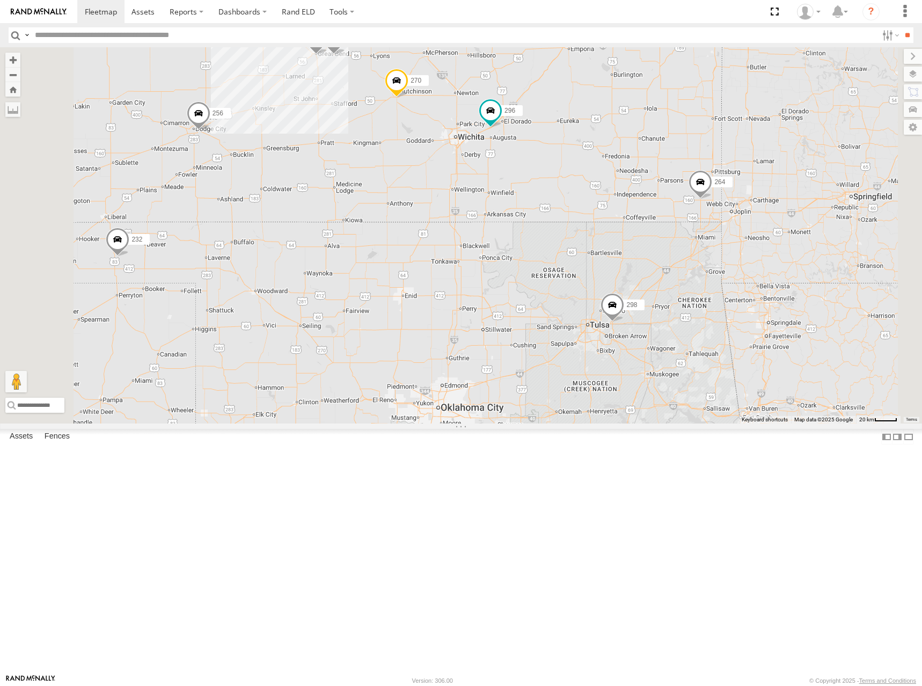
drag, startPoint x: 676, startPoint y: 268, endPoint x: 765, endPoint y: 292, distance: 91.7
click at [765, 292] on div "244 298 270 256 232 296 268 264 302 266 260 300 246 278 294" at bounding box center [461, 235] width 922 height 376
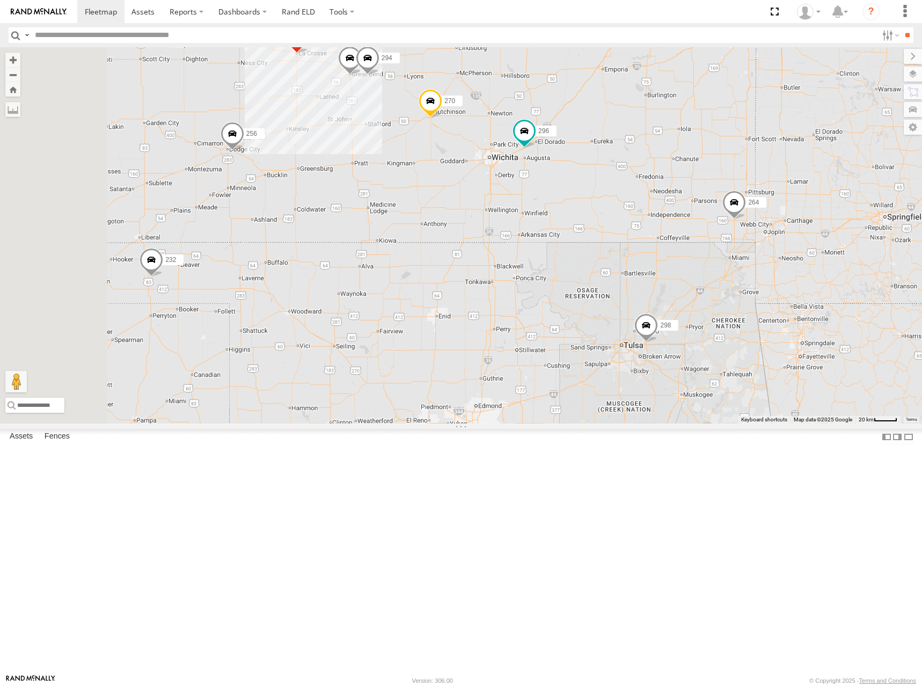
drag, startPoint x: 653, startPoint y: 290, endPoint x: 689, endPoint y: 316, distance: 44.7
click at [689, 316] on div "244 298 270 256 232 296 268 264 302 266 260 300 246 278 294" at bounding box center [461, 235] width 922 height 376
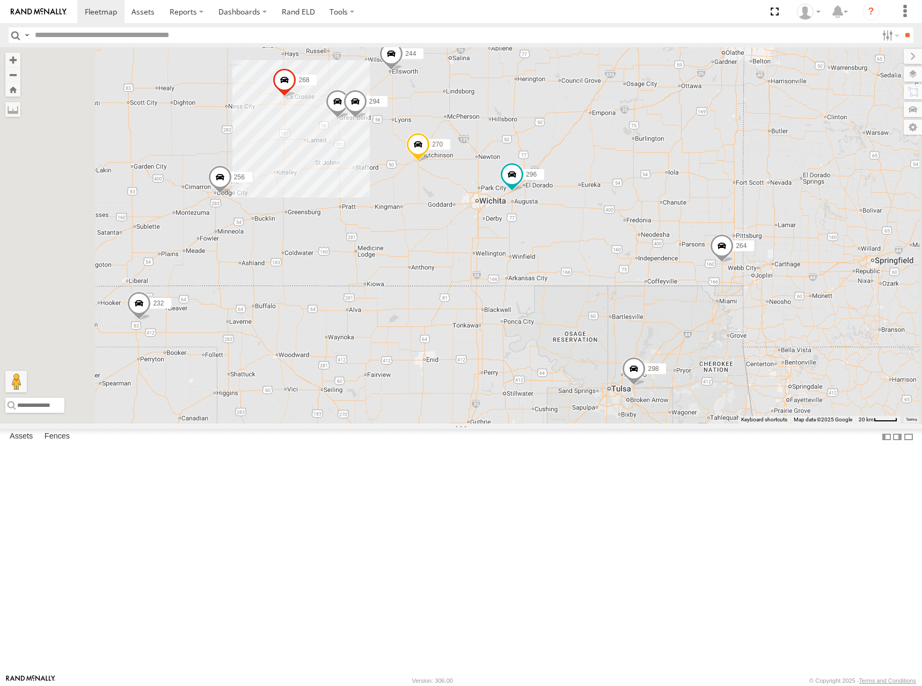
drag, startPoint x: 727, startPoint y: 239, endPoint x: 711, endPoint y: 279, distance: 42.9
click at [711, 279] on div "244 298 270 256 232 296 268 264 302 266 260 300 246 278 294" at bounding box center [461, 235] width 922 height 376
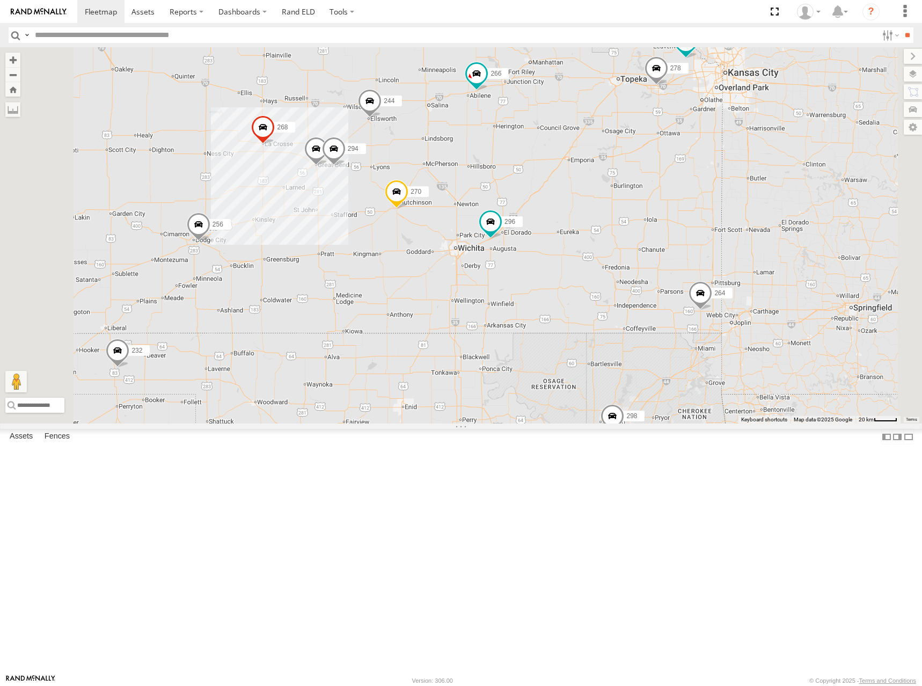
drag, startPoint x: 817, startPoint y: 228, endPoint x: 794, endPoint y: 280, distance: 57.7
click at [794, 280] on div "244 298 270 256 232 296 268 264 302 266 260 300 246 278 294" at bounding box center [461, 235] width 922 height 376
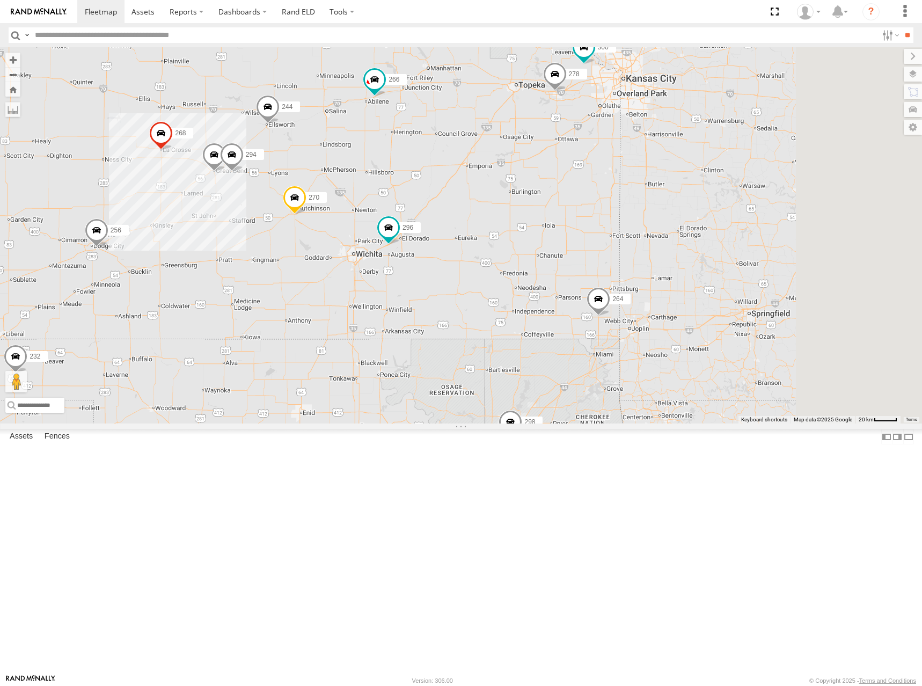
drag, startPoint x: 852, startPoint y: 216, endPoint x: 745, endPoint y: 220, distance: 107.5
click at [745, 220] on div "244 298 270 256 232 296 268 264 302 266 260 300 246 278 294" at bounding box center [461, 235] width 922 height 376
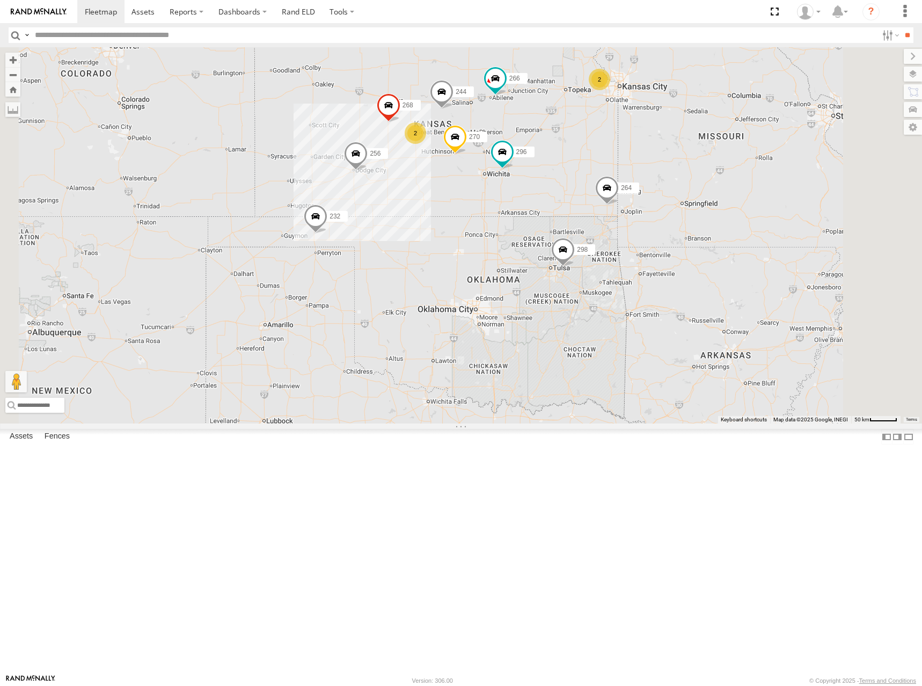
drag, startPoint x: 684, startPoint y: 245, endPoint x: 692, endPoint y: 244, distance: 7.6
click at [692, 244] on div "244 298 270 256 232 296 268 264 302 266 260 2 2" at bounding box center [461, 235] width 922 height 376
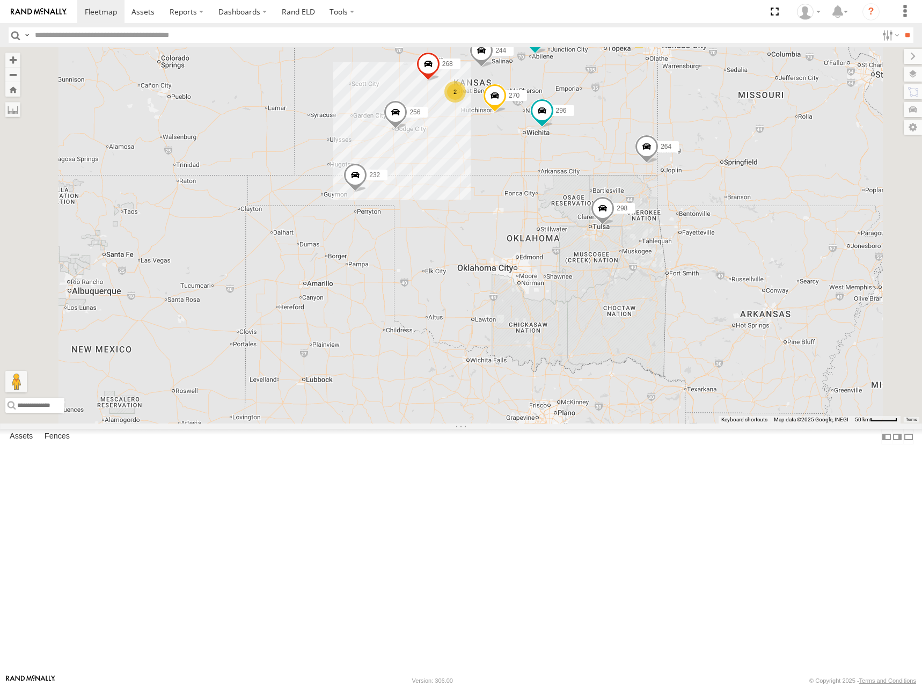
drag, startPoint x: 698, startPoint y: 209, endPoint x: 746, endPoint y: 227, distance: 51.5
click at [746, 227] on div "244 298 270 256 232 296 268 264 302 266 260 2 2" at bounding box center [461, 235] width 922 height 376
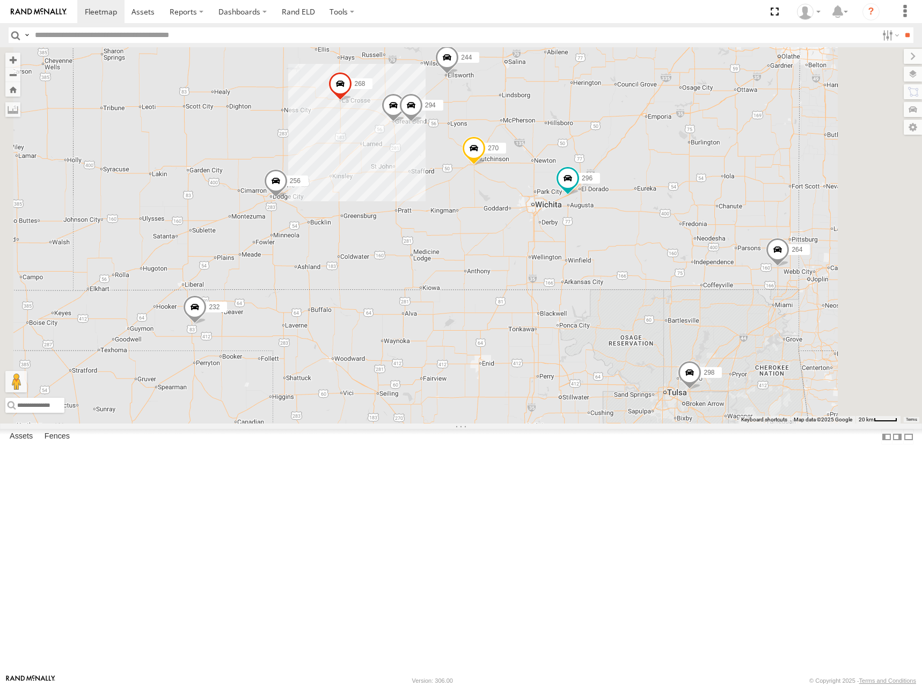
drag, startPoint x: 680, startPoint y: 212, endPoint x: 691, endPoint y: 209, distance: 11.6
click at [691, 209] on div "244 298 270 256 232 296 268 264 302 266 260 300 246 278 294" at bounding box center [461, 235] width 922 height 376
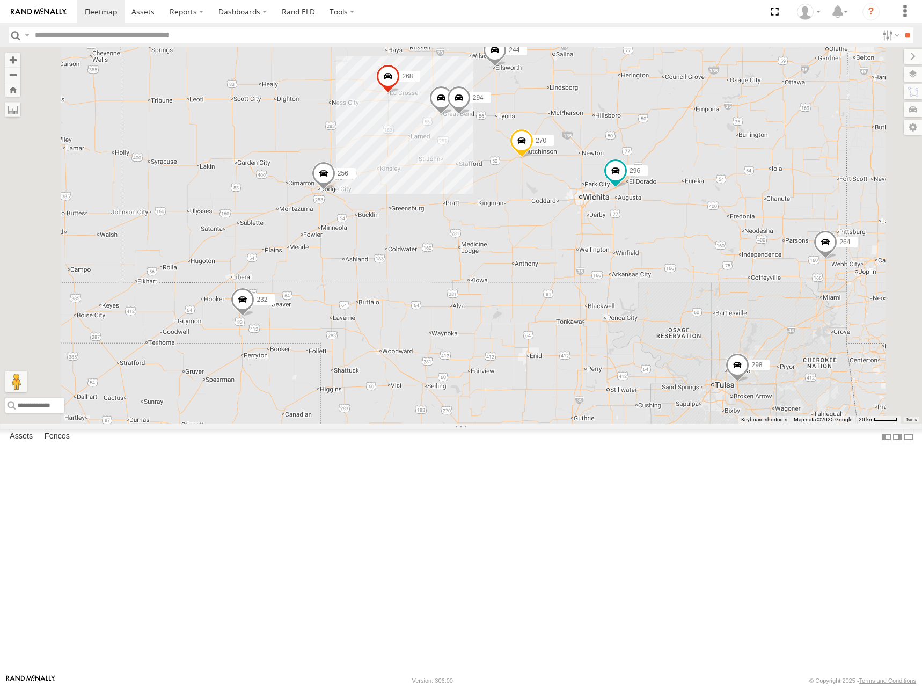
drag, startPoint x: 623, startPoint y: 214, endPoint x: 673, endPoint y: 206, distance: 50.0
click at [673, 206] on div "244 298 270 256 232 296 268 264 302 266 260 300 246 278 294" at bounding box center [461, 235] width 922 height 376
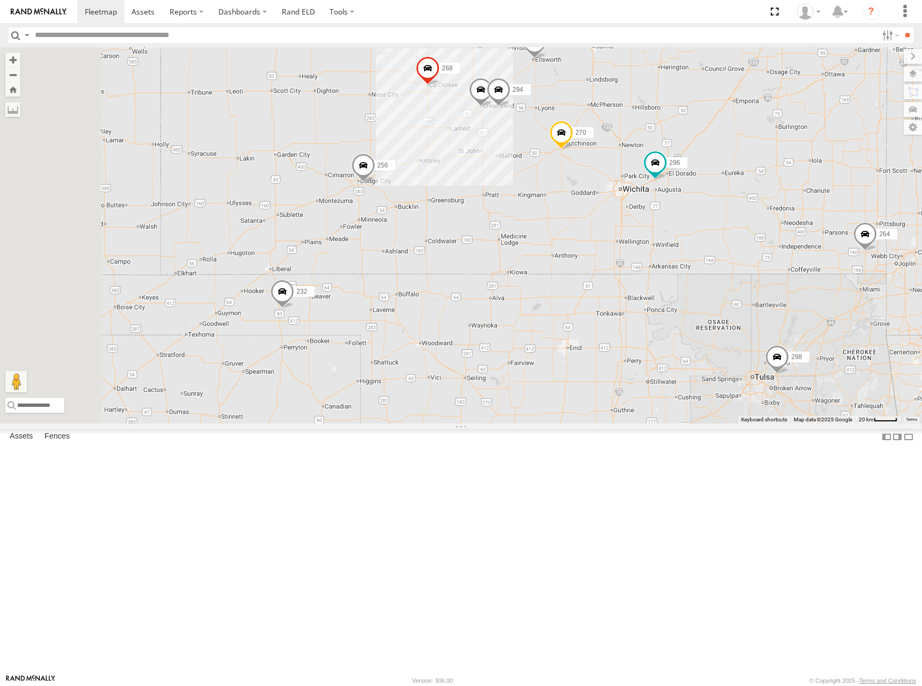
drag, startPoint x: 563, startPoint y: 314, endPoint x: 605, endPoint y: 304, distance: 43.5
click at [605, 304] on div "244 298 270 256 232 296 268 264 302 266 260 300 246 278 294" at bounding box center [461, 235] width 922 height 376
click at [662, 241] on div "244 298 270 256 232 296 268 264 302 266 260 300 246 278 294" at bounding box center [461, 235] width 922 height 376
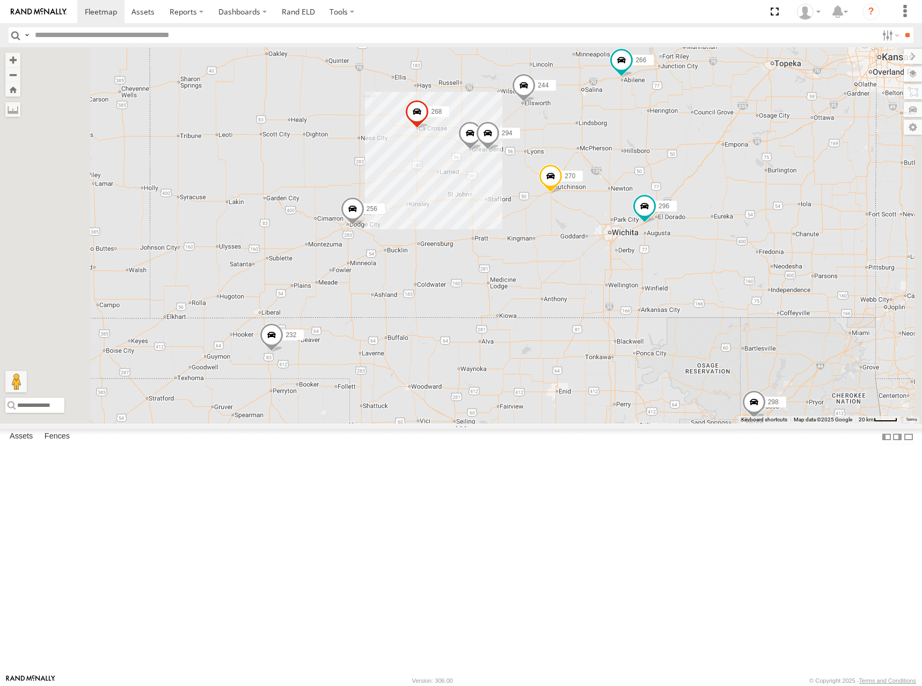
drag, startPoint x: 709, startPoint y: 236, endPoint x: 649, endPoint y: 243, distance: 60.5
click at [706, 250] on div "244 246 298 270 256 232 296 268 266 294" at bounding box center [461, 235] width 922 height 376
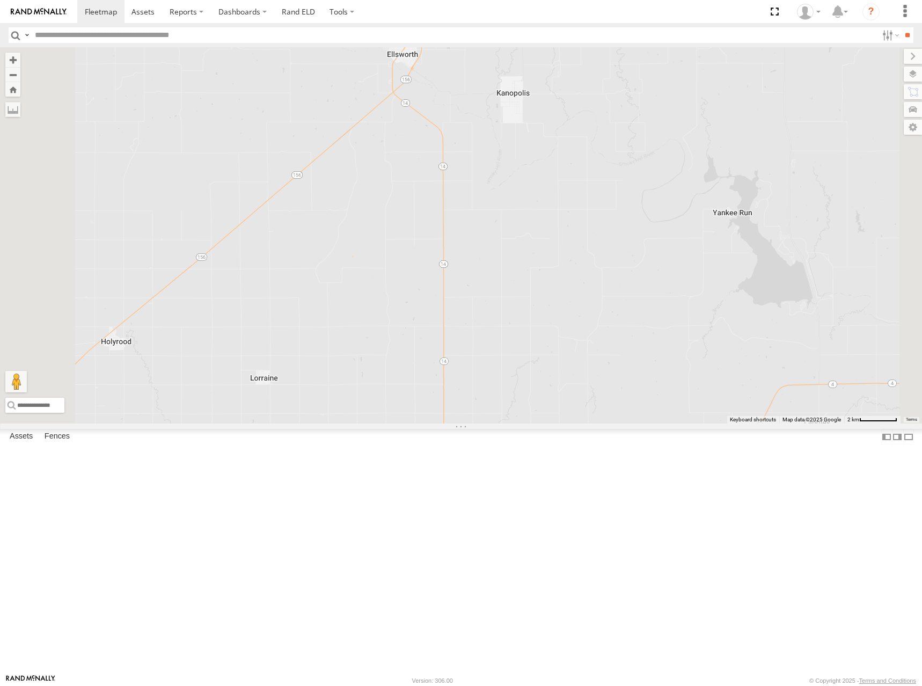
drag, startPoint x: 587, startPoint y: 173, endPoint x: 585, endPoint y: 215, distance: 41.9
click at [585, 215] on div "244" at bounding box center [461, 235] width 922 height 376
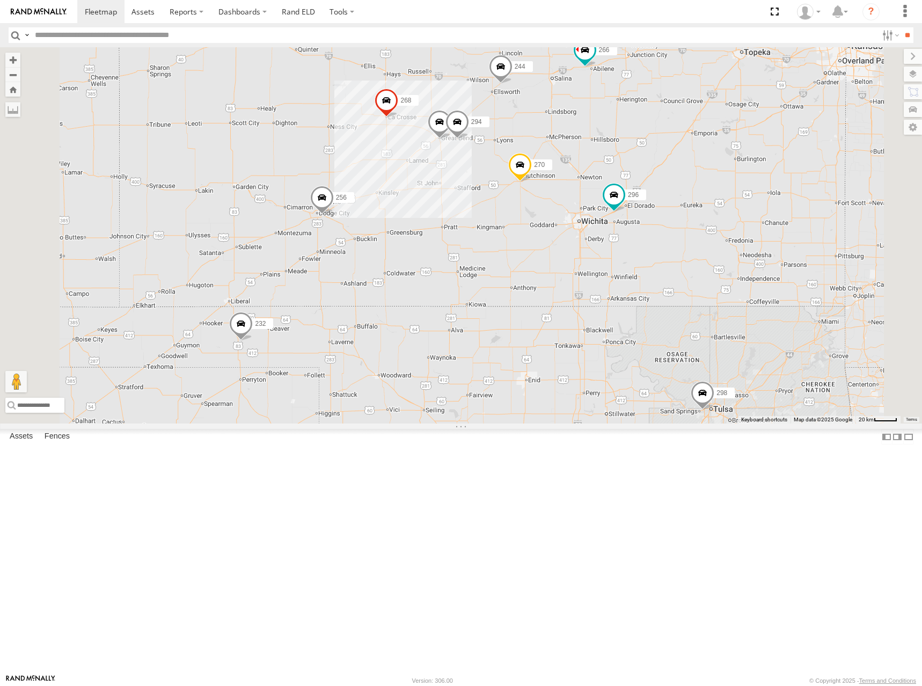
drag, startPoint x: 660, startPoint y: 248, endPoint x: 654, endPoint y: 268, distance: 21.4
click at [654, 268] on div "244 246 298 270 256 232 296 268 302 266 294" at bounding box center [461, 235] width 922 height 376
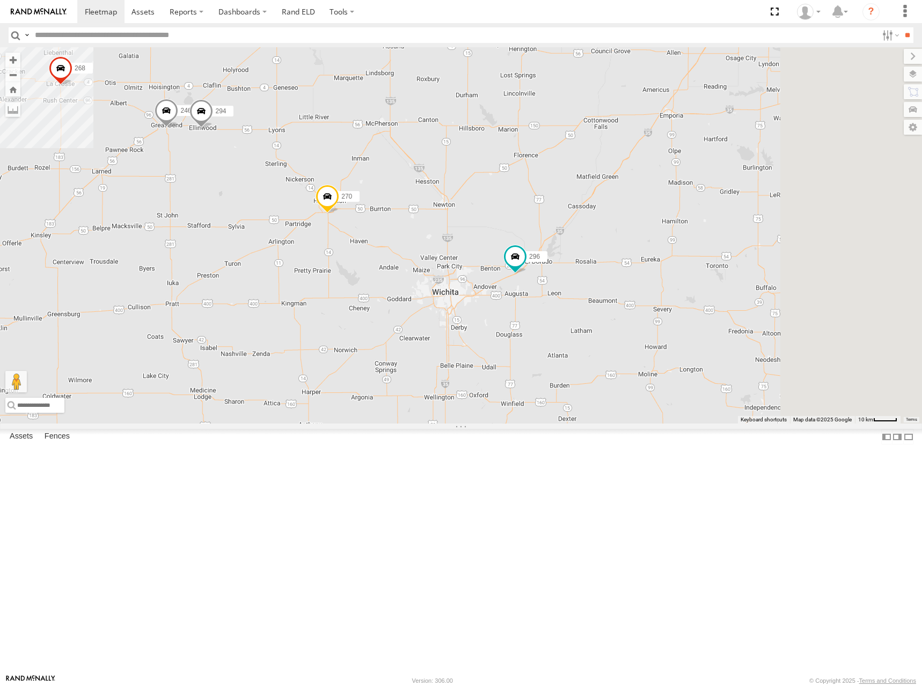
drag, startPoint x: 781, startPoint y: 340, endPoint x: 598, endPoint y: 302, distance: 187.5
click at [598, 302] on div "244 246 298 270 256 232 296 268 302 266 294" at bounding box center [461, 235] width 922 height 376
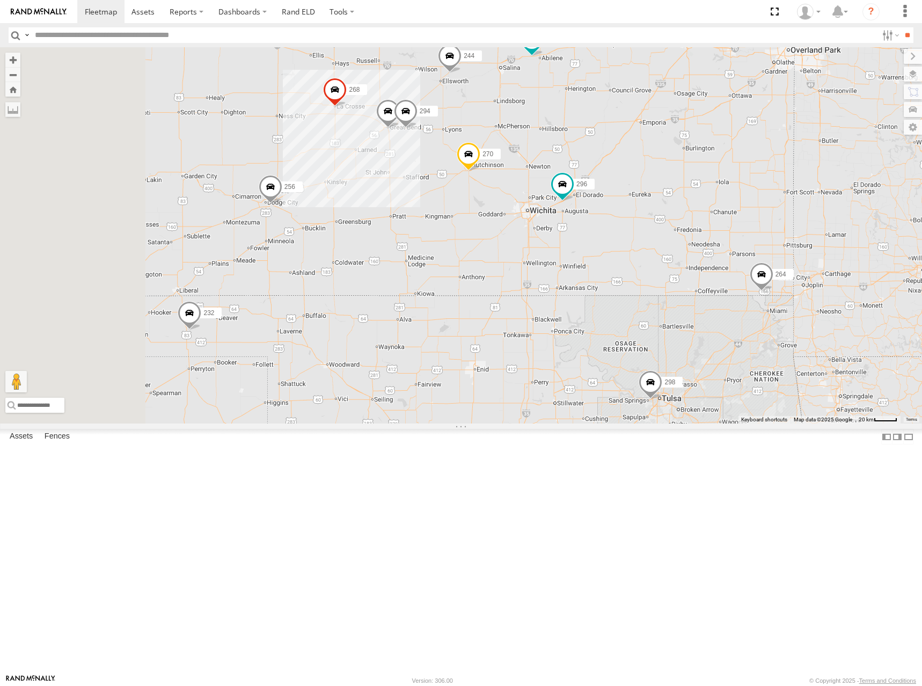
drag, startPoint x: 560, startPoint y: 382, endPoint x: 731, endPoint y: 375, distance: 170.9
click at [731, 375] on div "244 246 298 270 256 232 296 268 302 266 294 300 264 278" at bounding box center [461, 235] width 922 height 376
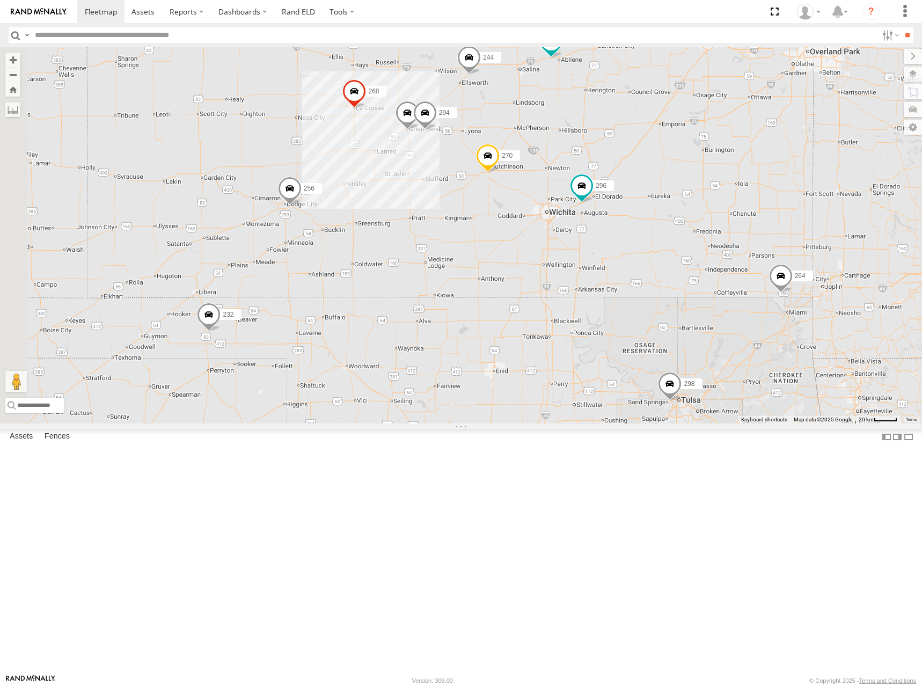
drag, startPoint x: 695, startPoint y: 226, endPoint x: 683, endPoint y: 263, distance: 39.0
click at [683, 263] on div "244 246 298 270 256 232 296 268 302 266 294 300 264 278" at bounding box center [461, 235] width 922 height 376
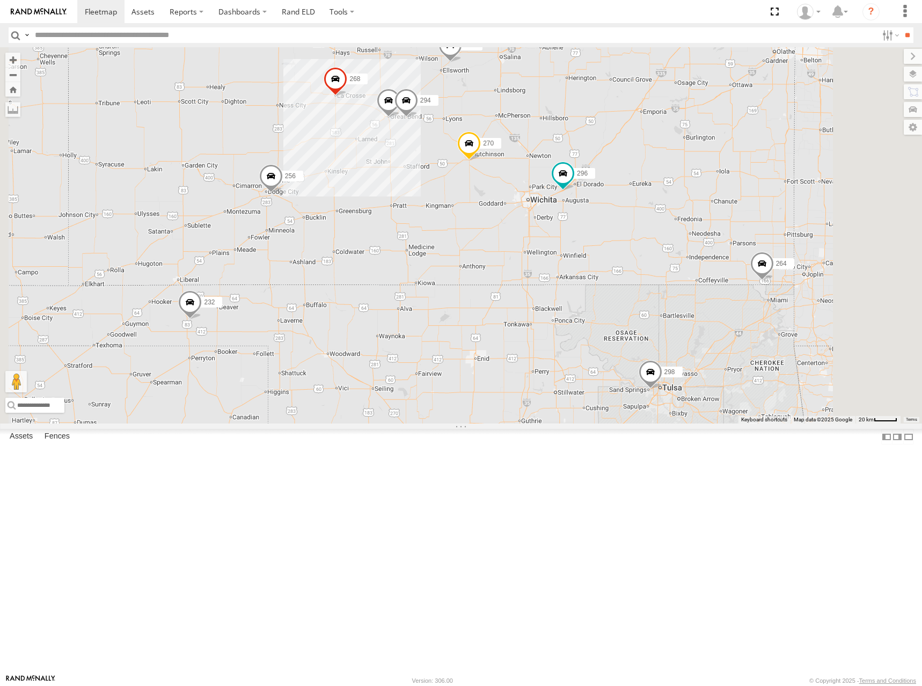
drag, startPoint x: 703, startPoint y: 243, endPoint x: 701, endPoint y: 251, distance: 7.8
click at [701, 251] on div "244 298 270 256 232 296 268 302 266 264 260 246 294 300 278" at bounding box center [461, 235] width 922 height 376
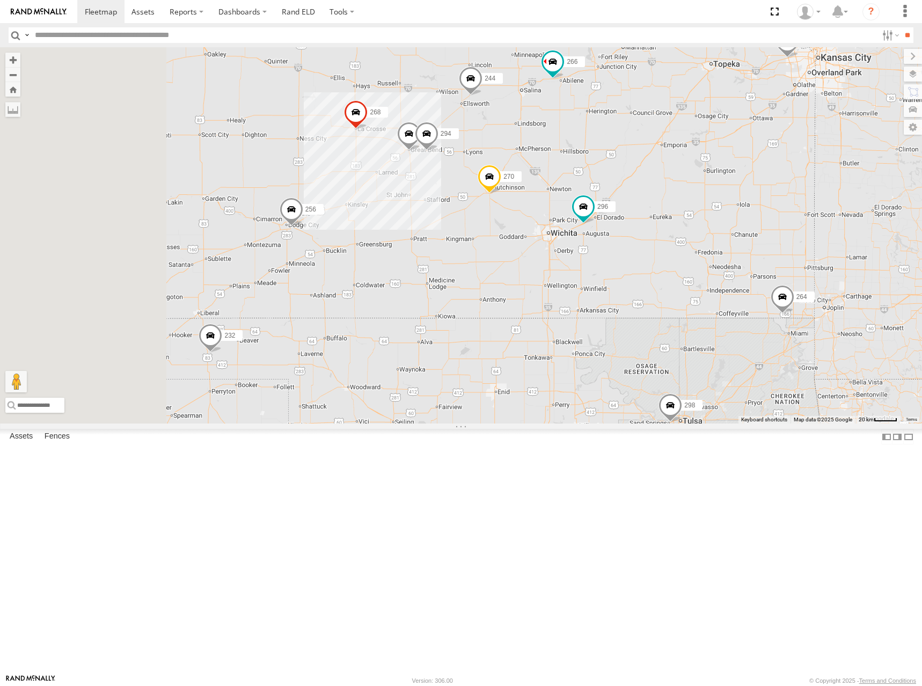
drag, startPoint x: 634, startPoint y: 263, endPoint x: 817, endPoint y: 229, distance: 186.2
click at [817, 229] on div "244 298 270 256 232 296 268 302 266 264 260 300 246 278 294" at bounding box center [461, 235] width 922 height 376
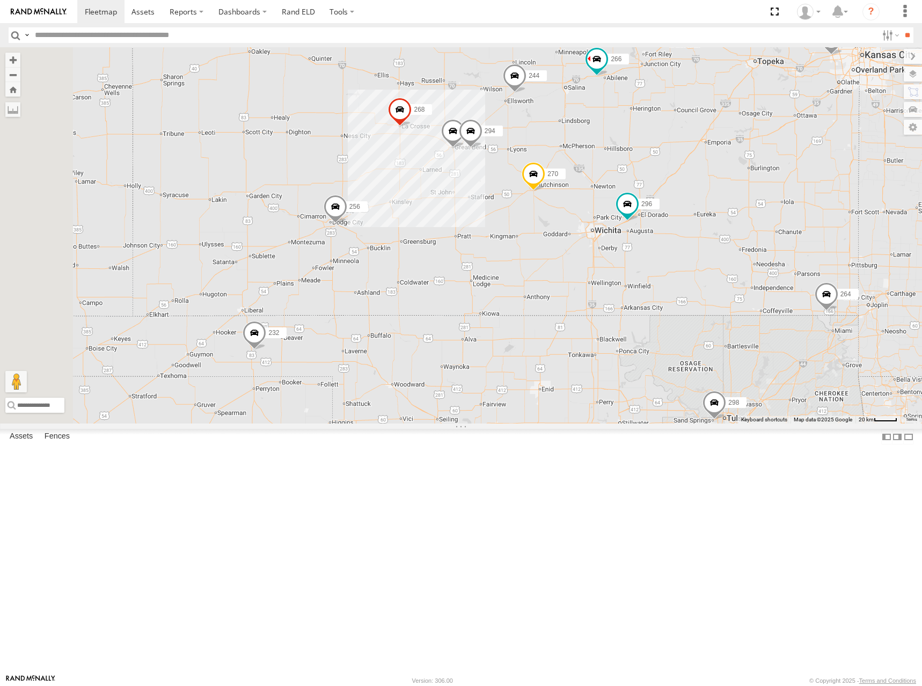
drag, startPoint x: 592, startPoint y: 284, endPoint x: 585, endPoint y: 296, distance: 14.2
click at [585, 296] on div "244 298 270 256 232 296 268 302 266 264 260 300 246 278 294" at bounding box center [461, 235] width 922 height 376
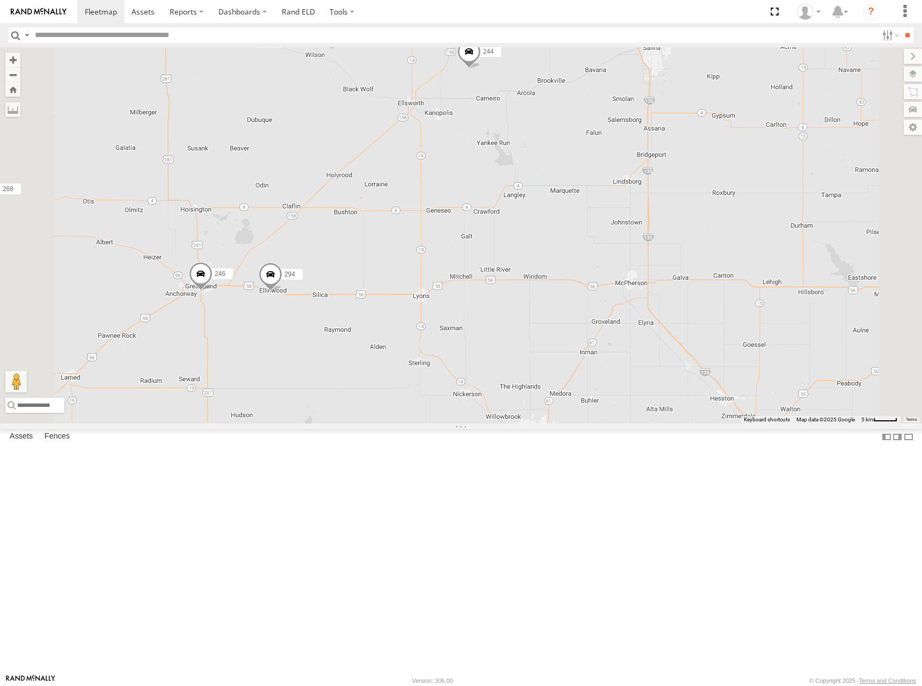
drag, startPoint x: 522, startPoint y: 362, endPoint x: 719, endPoint y: 191, distance: 261.1
click at [718, 191] on div "300 298 270 256 232 296 268 264 302 278 260 244 246 266 294" at bounding box center [461, 235] width 922 height 376
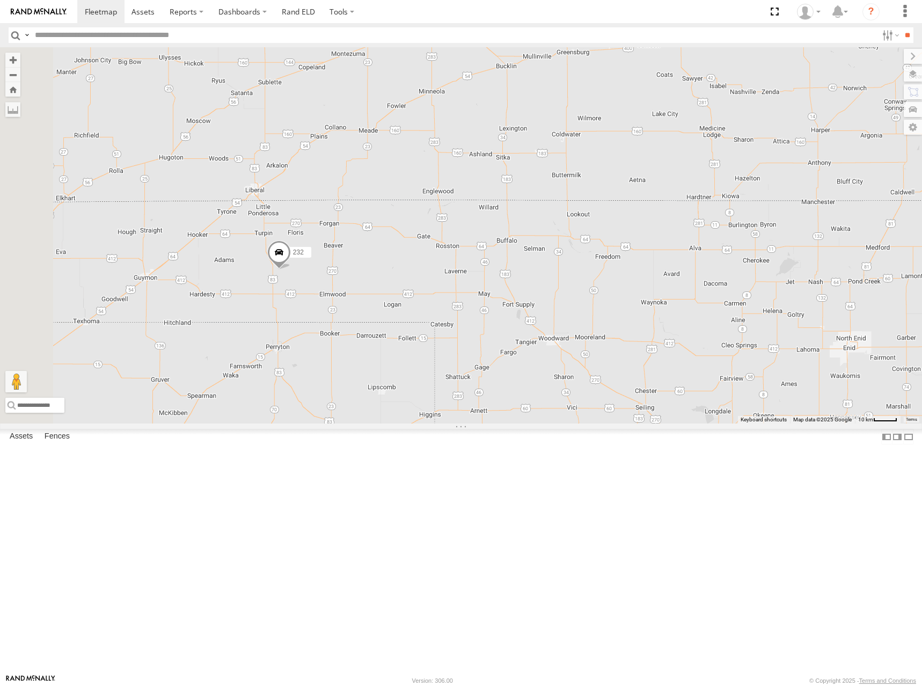
drag, startPoint x: 633, startPoint y: 321, endPoint x: 736, endPoint y: 162, distance: 188.7
click at [736, 162] on div "300 298 270 256 232 296 268 264 302 278 260 244 246 266 294" at bounding box center [461, 235] width 922 height 376
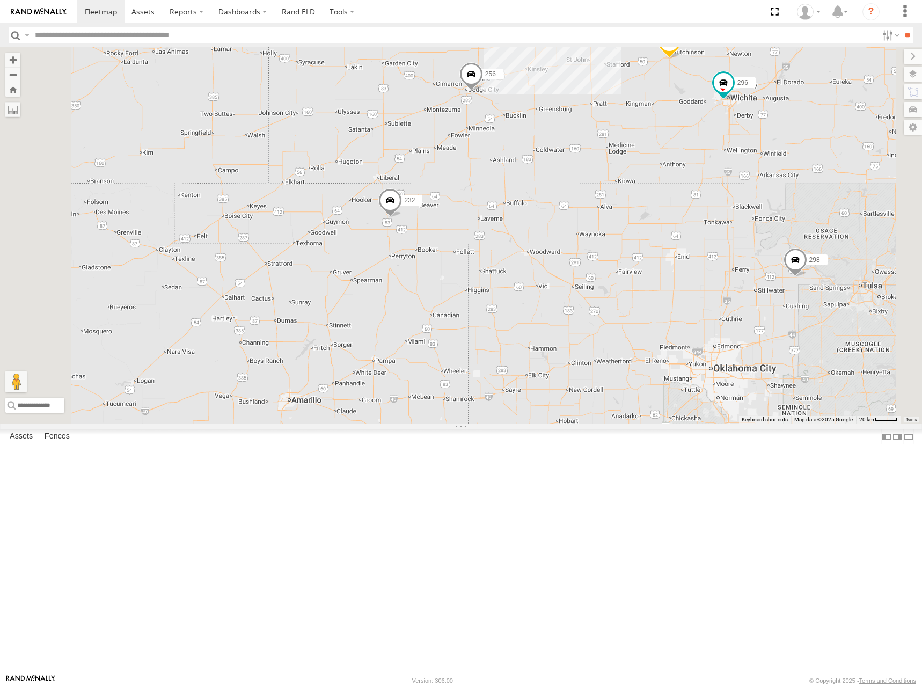
drag, startPoint x: 674, startPoint y: 162, endPoint x: 665, endPoint y: 222, distance: 60.2
click at [665, 222] on div "300 298 270 256 232 296 268 264 302 278 260 244 246 266 294" at bounding box center [461, 235] width 922 height 376
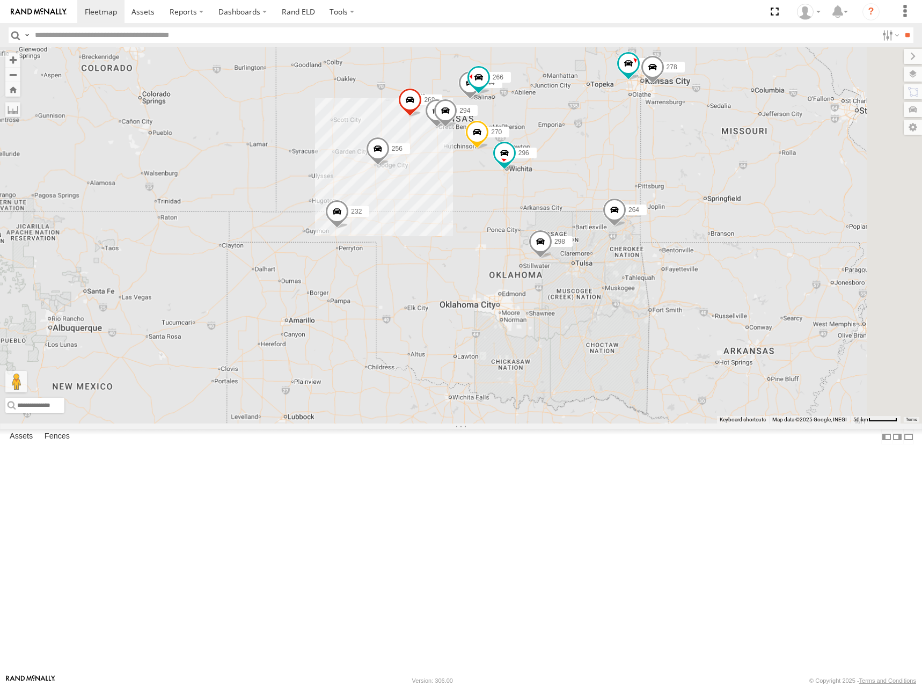
drag, startPoint x: 843, startPoint y: 105, endPoint x: 647, endPoint y: 205, distance: 219.9
click at [647, 205] on div "300 298 270 256 232 296 268 264 302 278 260 244 246 266 294" at bounding box center [461, 235] width 922 height 376
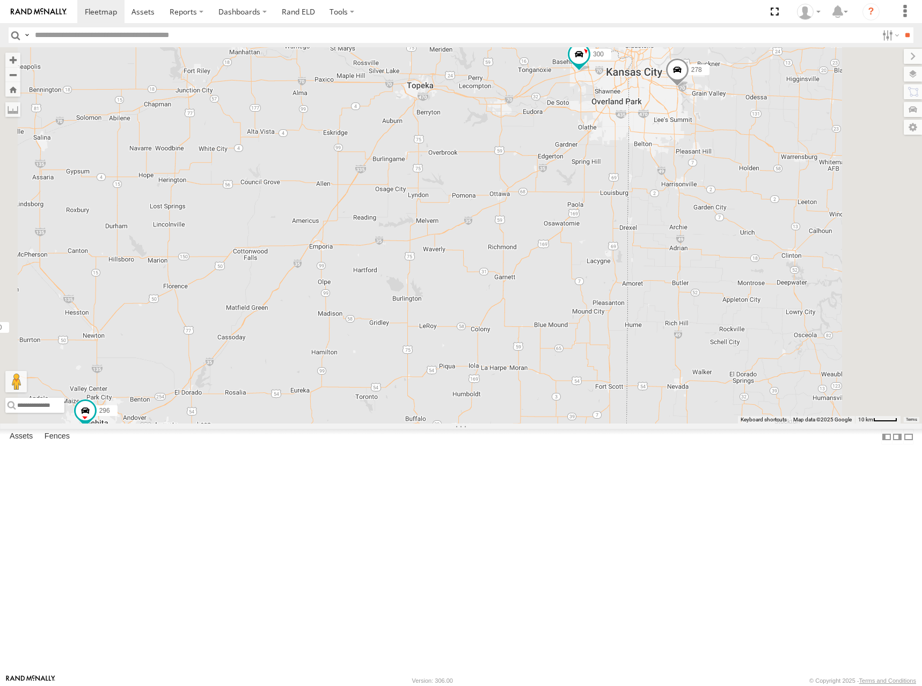
drag, startPoint x: 779, startPoint y: 210, endPoint x: 740, endPoint y: 214, distance: 39.4
click at [740, 214] on div "300 298 270 256 232 296 268 264 302 278 260" at bounding box center [461, 235] width 922 height 376
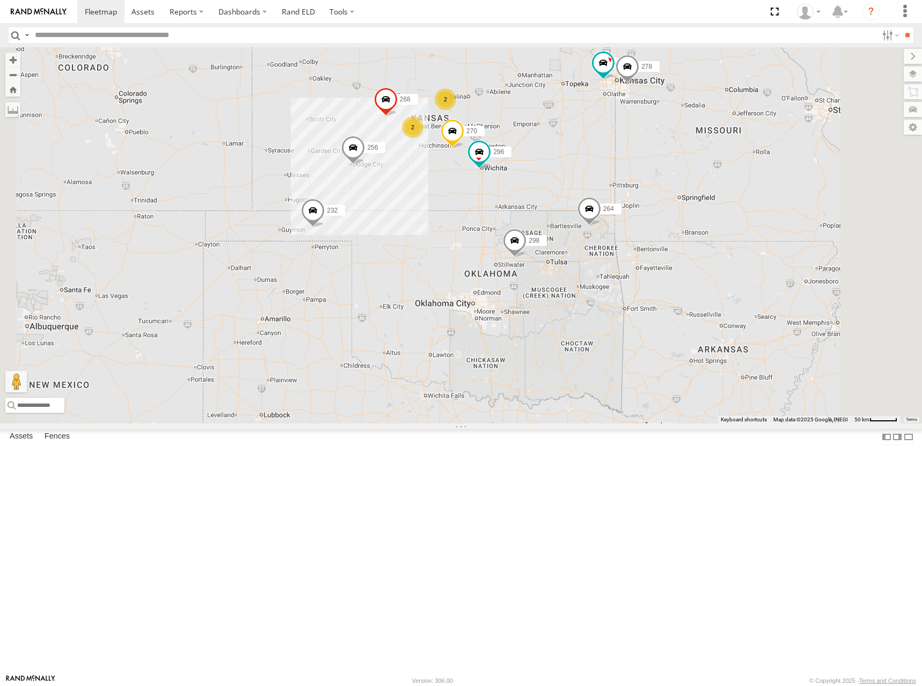
drag, startPoint x: 593, startPoint y: 179, endPoint x: 635, endPoint y: 159, distance: 46.6
click at [635, 159] on div "300 298 270 256 232 296 268 264 302 278 260 2 2" at bounding box center [461, 235] width 922 height 376
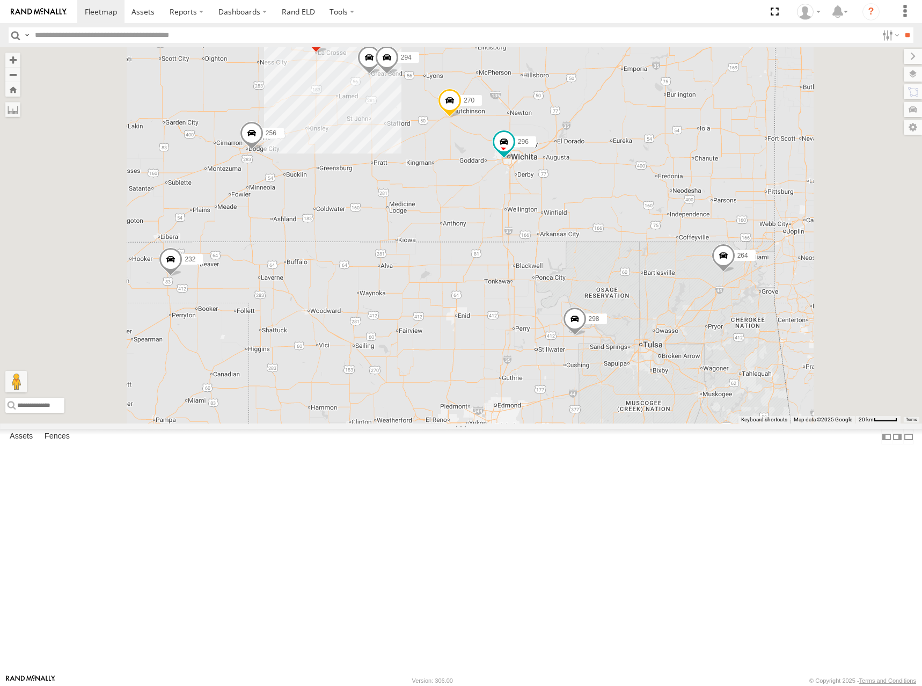
drag, startPoint x: 646, startPoint y: 194, endPoint x: 650, endPoint y: 204, distance: 10.2
click at [650, 204] on div "300 298 270 256 232 296 268 264 302 278 260 2 246 294" at bounding box center [461, 235] width 922 height 376
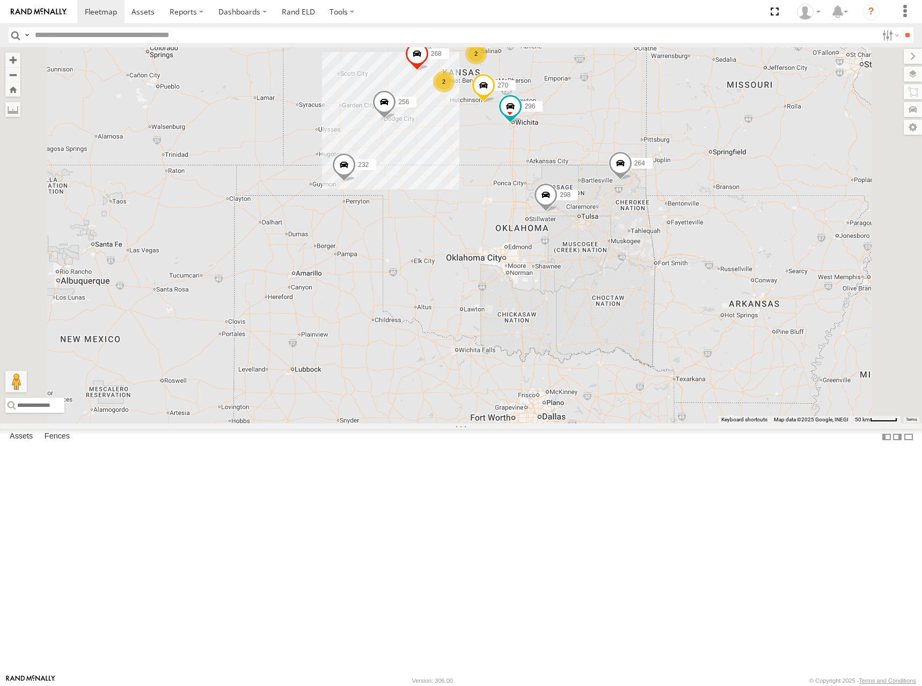
drag, startPoint x: 663, startPoint y: 170, endPoint x: 681, endPoint y: 205, distance: 39.1
click at [681, 205] on div "300 298 270 256 232 296 268 264 302 278 260 2 2" at bounding box center [461, 235] width 922 height 376
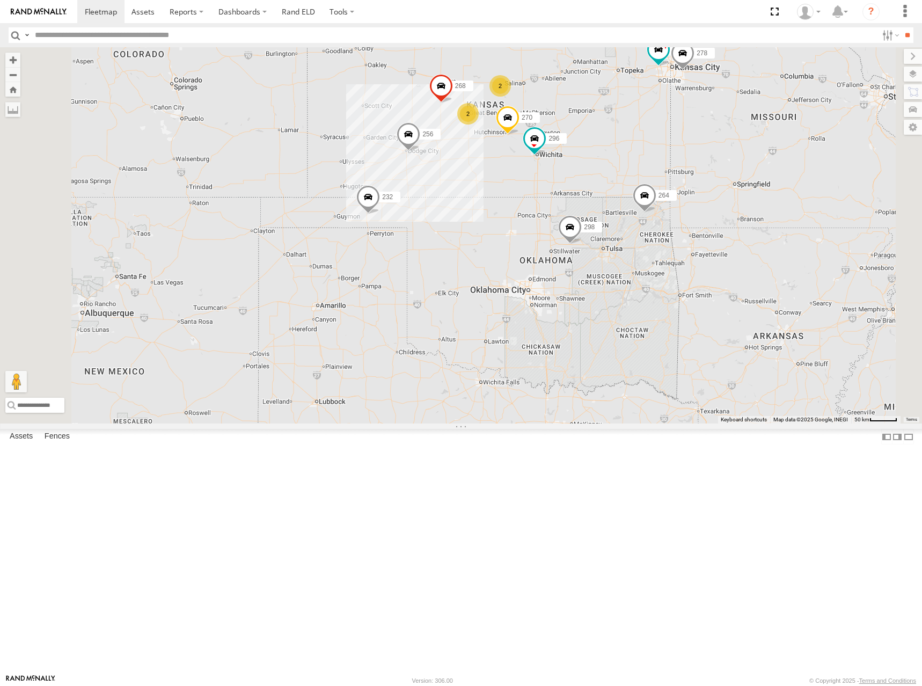
drag, startPoint x: 681, startPoint y: 170, endPoint x: 686, endPoint y: 159, distance: 12.5
click at [686, 159] on div "300 298 270 256 232 296 268 264 302 278 260 2 2" at bounding box center [461, 235] width 922 height 376
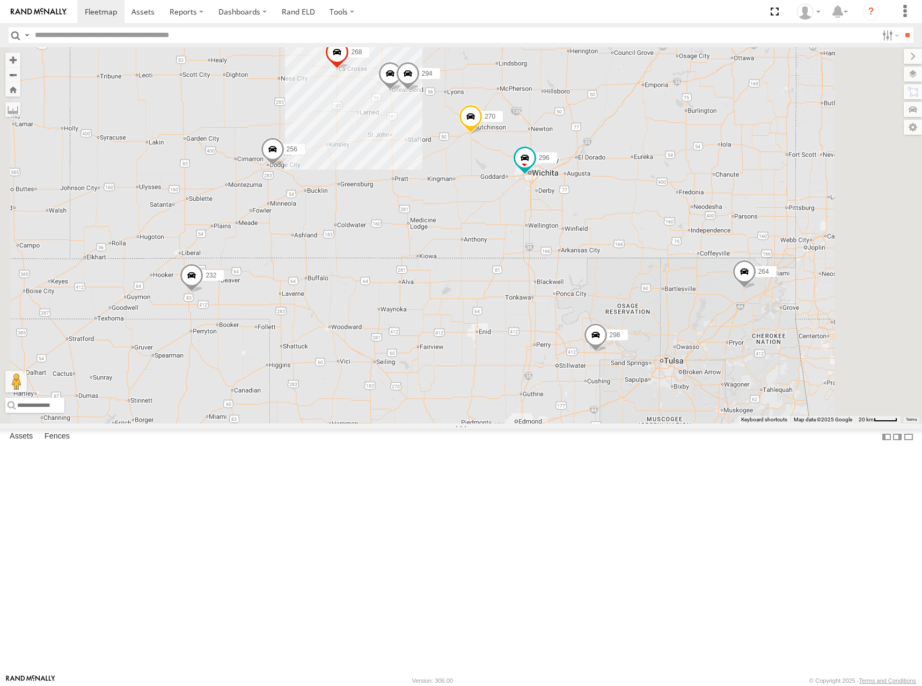
drag, startPoint x: 731, startPoint y: 272, endPoint x: 713, endPoint y: 278, distance: 18.7
click at [713, 278] on div "300 298 270 256 232 296 268 264 302 278 260 246 294 2" at bounding box center [461, 235] width 922 height 376
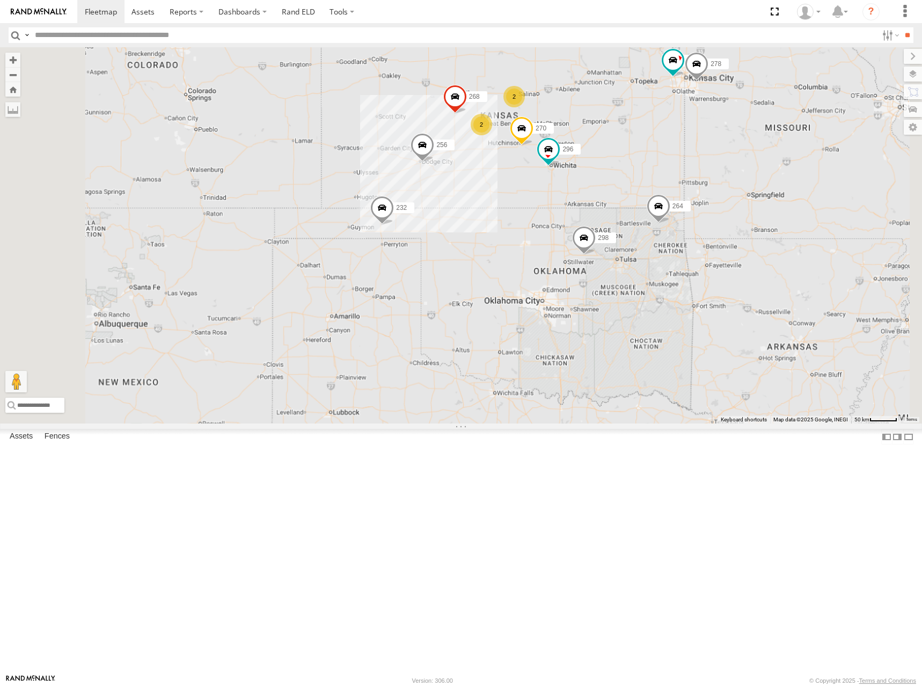
drag, startPoint x: 694, startPoint y: 199, endPoint x: 696, endPoint y: 232, distance: 32.8
click at [696, 232] on div "300 298 270 256 232 296 268 264 302 278 260 2 2" at bounding box center [461, 235] width 922 height 376
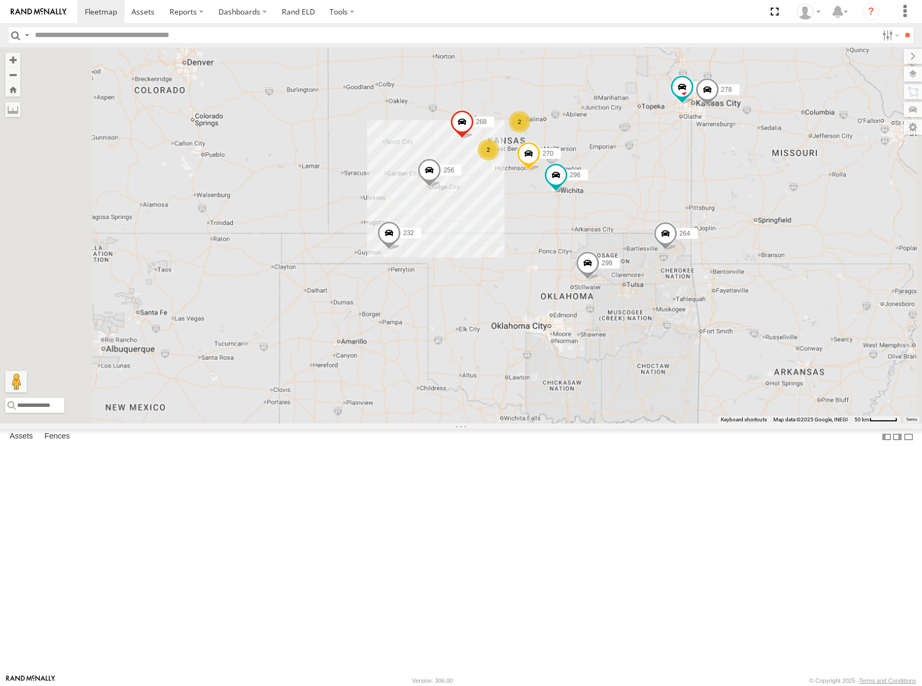
drag, startPoint x: 695, startPoint y: 205, endPoint x: 702, endPoint y: 204, distance: 7.0
click at [702, 204] on div "300 298 270 256 232 296 268 264 302 278 260 2 2" at bounding box center [461, 235] width 922 height 376
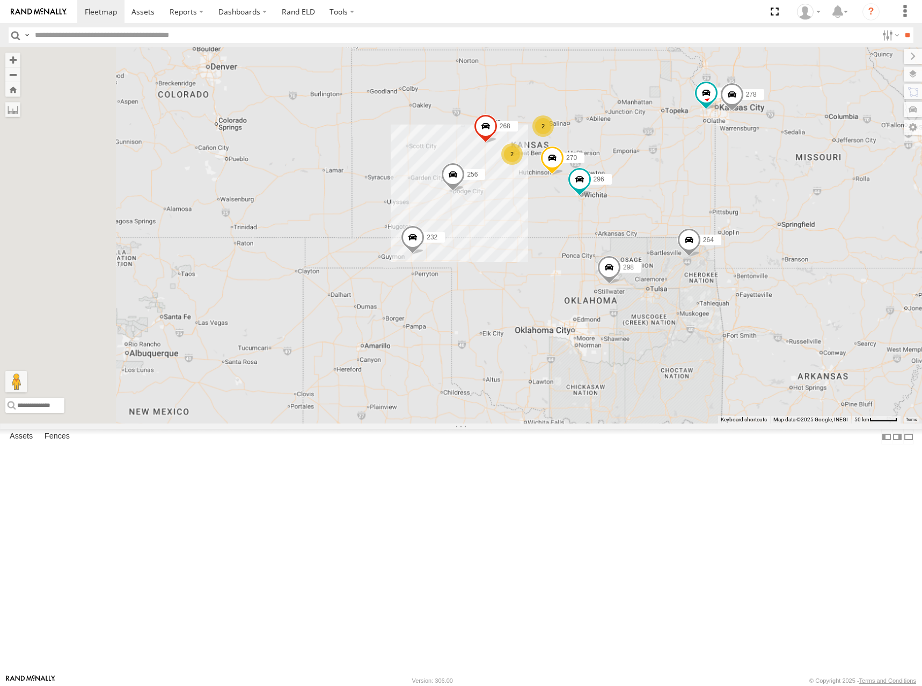
drag, startPoint x: 641, startPoint y: 203, endPoint x: 665, endPoint y: 207, distance: 25.0
click at [665, 207] on div "300 298 270 256 232 296 268 264 302 278 260 2 2" at bounding box center [461, 235] width 922 height 376
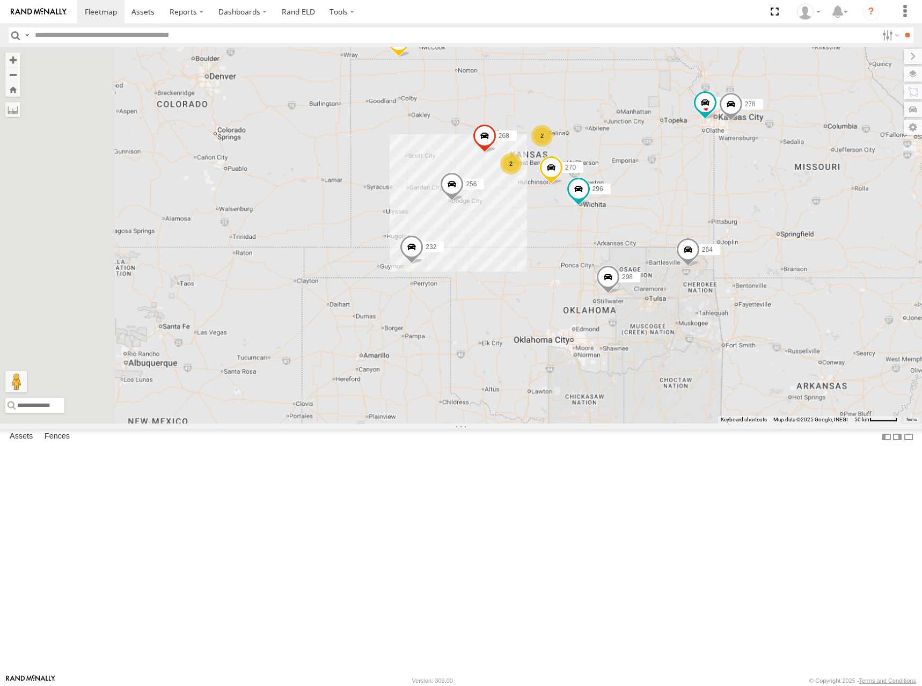
click at [714, 176] on div "300 298 270 256 232 296 268 264 302 278 260 2 2" at bounding box center [461, 235] width 922 height 376
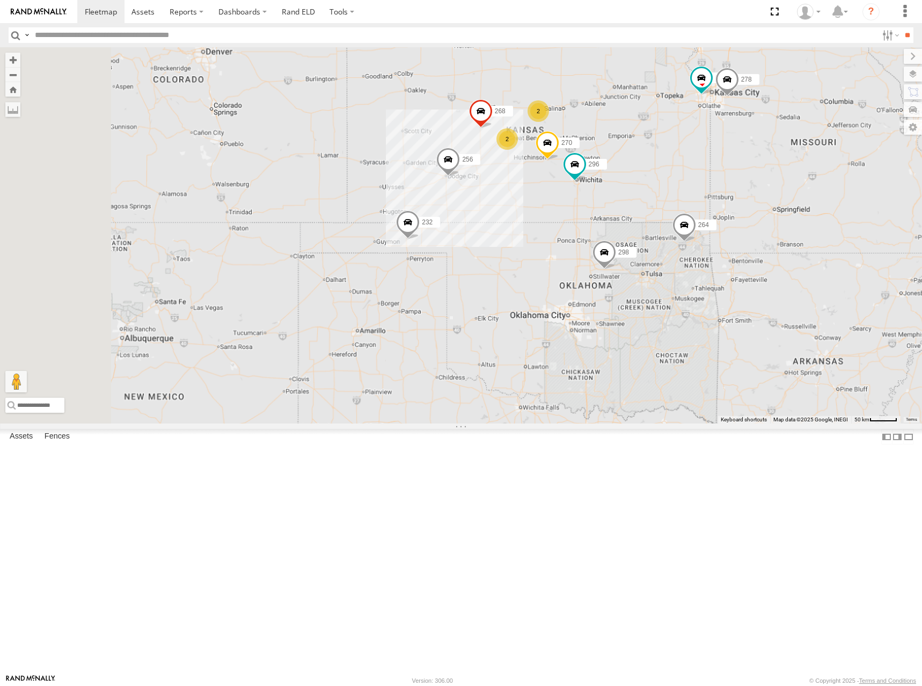
drag, startPoint x: 747, startPoint y: 286, endPoint x: 745, endPoint y: 261, distance: 24.3
click at [745, 261] on div "300 298 270 256 232 296 268 264 302 278 260 2 2" at bounding box center [461, 235] width 922 height 376
drag, startPoint x: 708, startPoint y: 198, endPoint x: 702, endPoint y: 202, distance: 7.7
click at [702, 202] on div "300 298 270 256 232 296 268 264 302 278 260 2 2" at bounding box center [461, 235] width 922 height 376
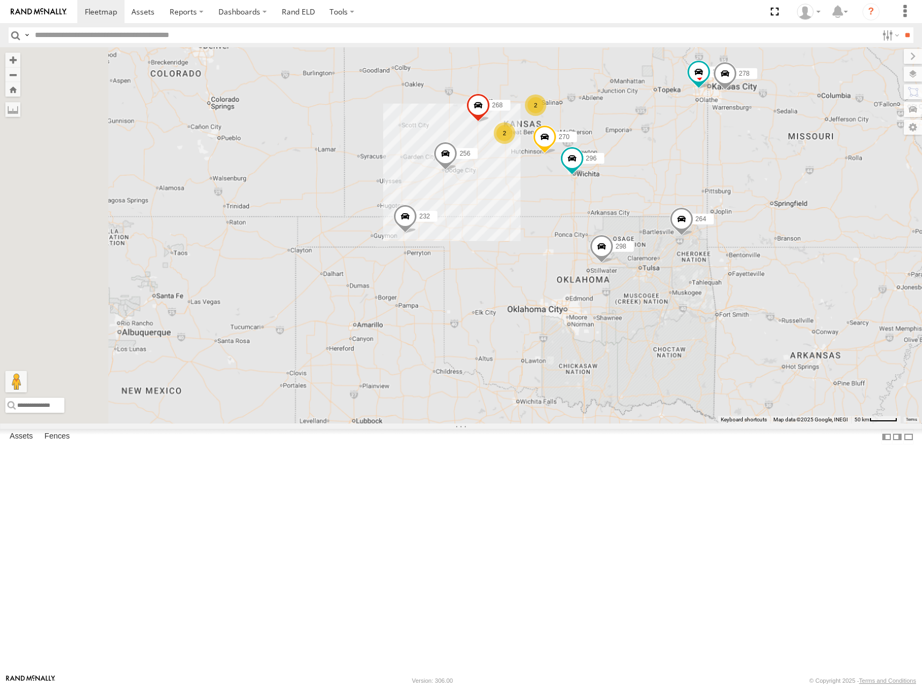
drag, startPoint x: 811, startPoint y: 289, endPoint x: 814, endPoint y: 273, distance: 15.8
click at [814, 273] on div "300 298 270 256 232 296 268 264 302 278 260 2 2" at bounding box center [461, 235] width 922 height 376
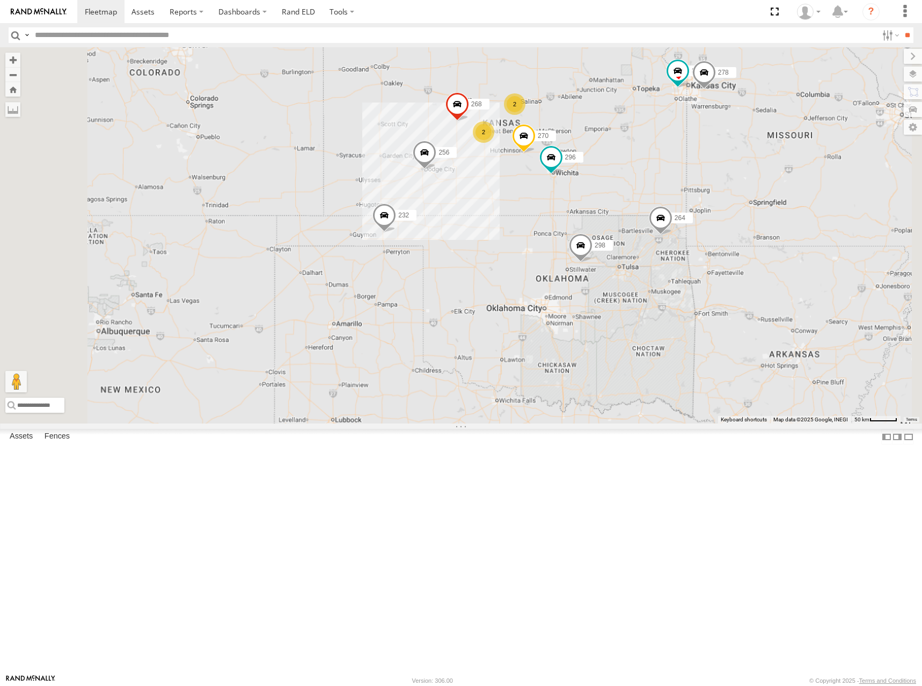
drag, startPoint x: 832, startPoint y: 268, endPoint x: 806, endPoint y: 266, distance: 26.4
click at [806, 266] on div "300 298 270 256 232 296 268 264 302 278 260 2 2" at bounding box center [461, 235] width 922 height 376
drag, startPoint x: 533, startPoint y: 225, endPoint x: 535, endPoint y: 211, distance: 14.1
click at [535, 211] on div "300 298 270 256 232 296 268 264 302 278 260 2 2" at bounding box center [461, 235] width 922 height 376
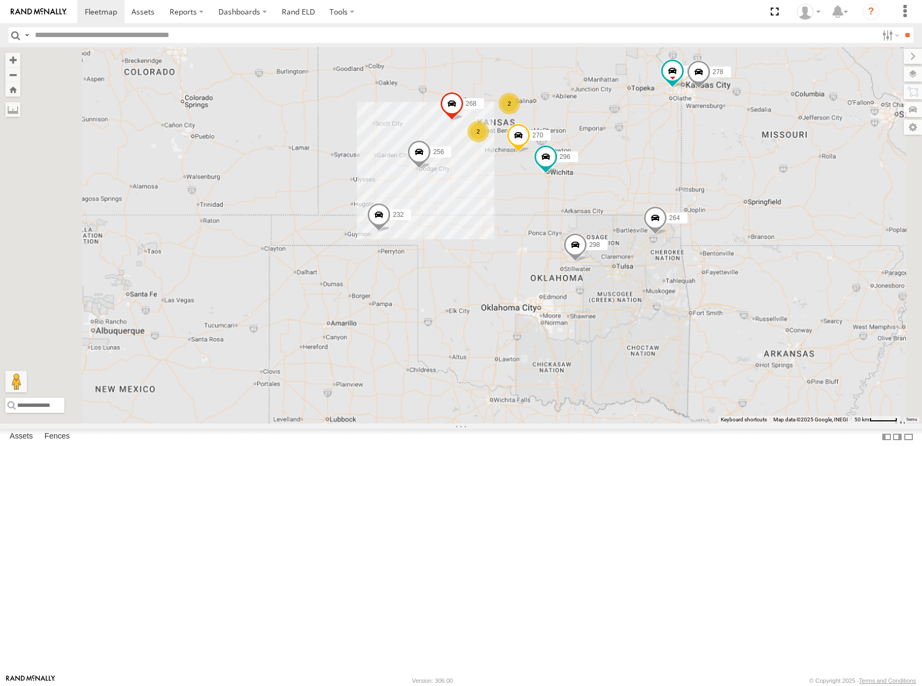
drag, startPoint x: 703, startPoint y: 173, endPoint x: 695, endPoint y: 186, distance: 15.2
click at [695, 186] on div "300 298 270 256 232 296 268 264 302 278 260 2 2" at bounding box center [461, 235] width 922 height 376
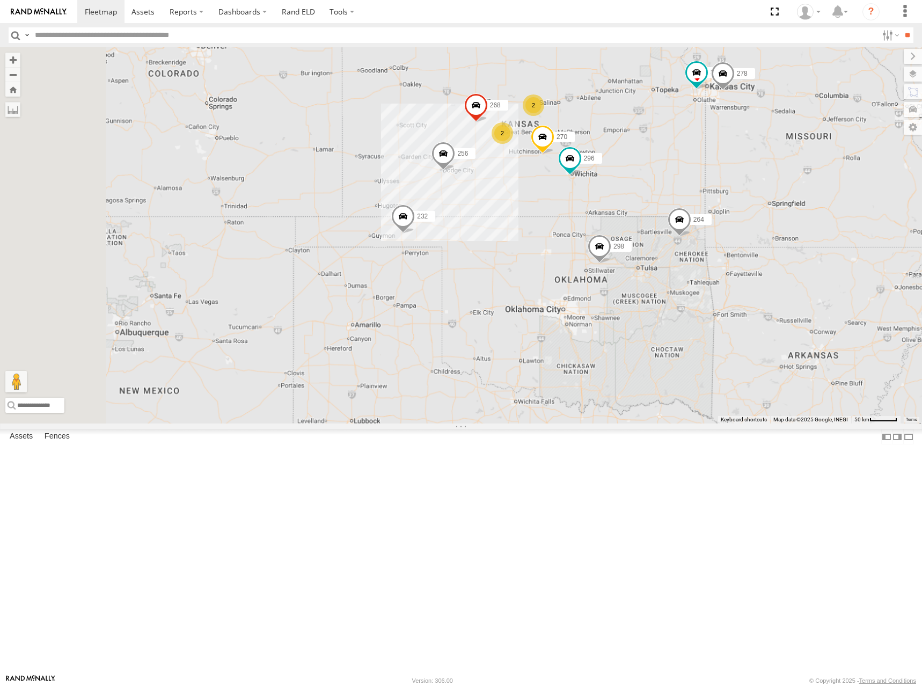
drag, startPoint x: 686, startPoint y: 188, endPoint x: 708, endPoint y: 187, distance: 21.5
click at [708, 187] on div "300 298 270 256 232 296 268 264 302 278 260 2 2" at bounding box center [461, 235] width 922 height 376
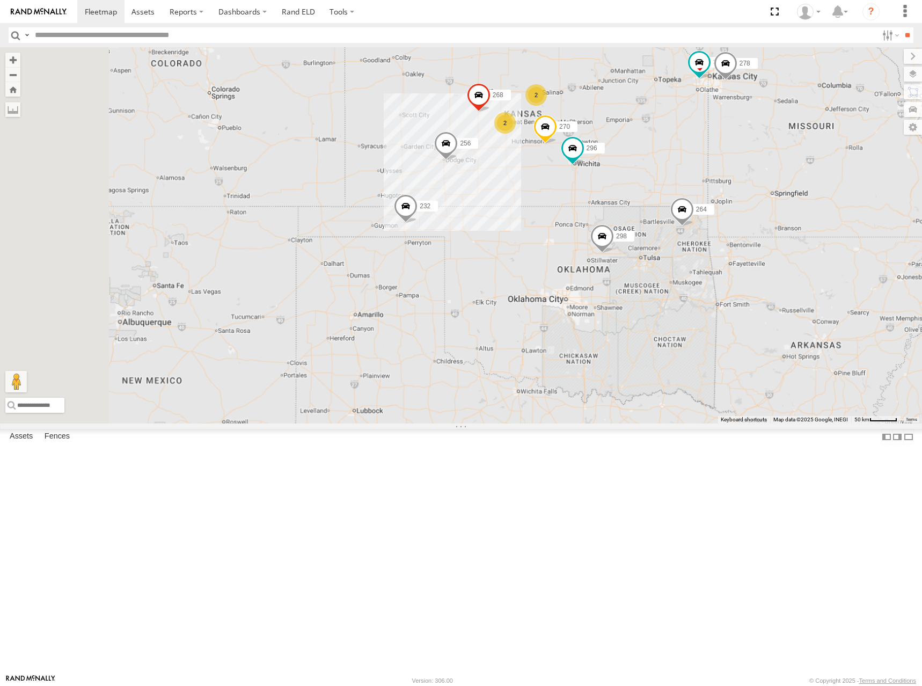
drag, startPoint x: 707, startPoint y: 182, endPoint x: 710, endPoint y: 168, distance: 14.8
click at [710, 168] on div "300 298 270 256 232 296 268 264 302 278 260 2 2" at bounding box center [461, 235] width 922 height 376
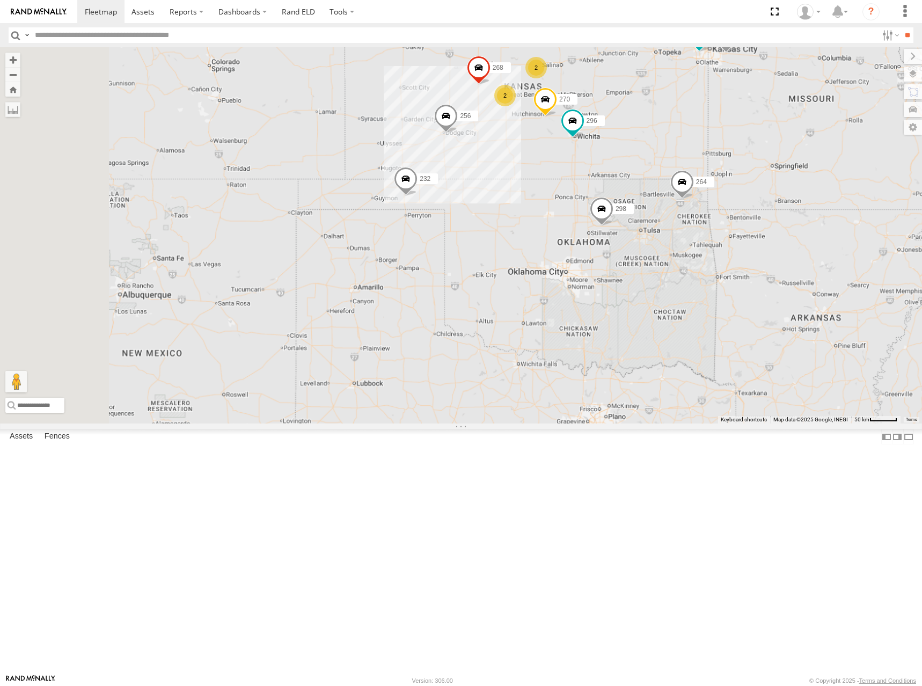
drag, startPoint x: 744, startPoint y: 147, endPoint x: 742, endPoint y: 121, distance: 26.4
click at [742, 121] on div "300 298 270 256 232 296 268 264 302 278 260 2 2" at bounding box center [461, 235] width 922 height 376
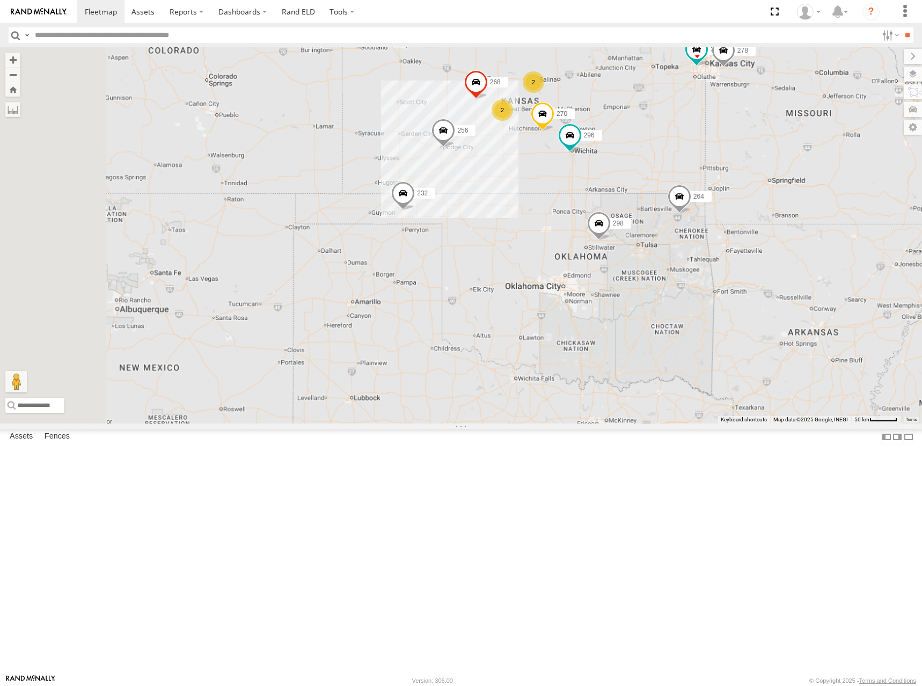
drag, startPoint x: 724, startPoint y: 147, endPoint x: 718, endPoint y: 158, distance: 12.3
click at [718, 158] on div "300 298 270 256 232 296 268 264 302 278 260 2 2" at bounding box center [461, 235] width 922 height 376
drag, startPoint x: 724, startPoint y: 157, endPoint x: 728, endPoint y: 162, distance: 5.7
click at [728, 162] on div "300 298 270 256 232 296 268 264 302 278 260 2 2" at bounding box center [461, 235] width 922 height 376
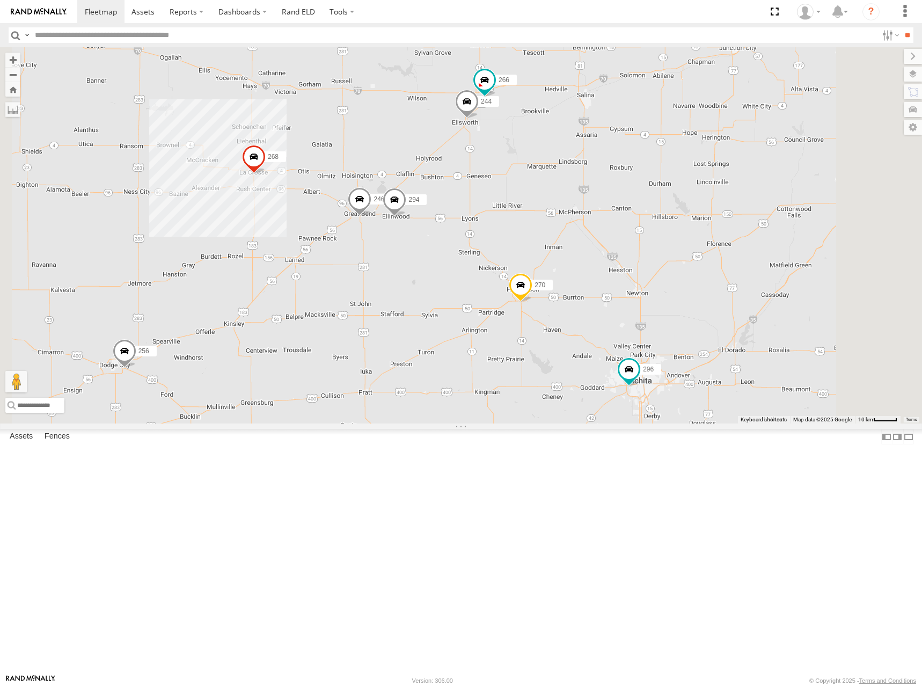
drag, startPoint x: 665, startPoint y: 208, endPoint x: 691, endPoint y: 205, distance: 26.5
click at [691, 205] on div "300 298 270 256 232 296 268 264 302 278 260 244 246 266 294" at bounding box center [461, 235] width 922 height 376
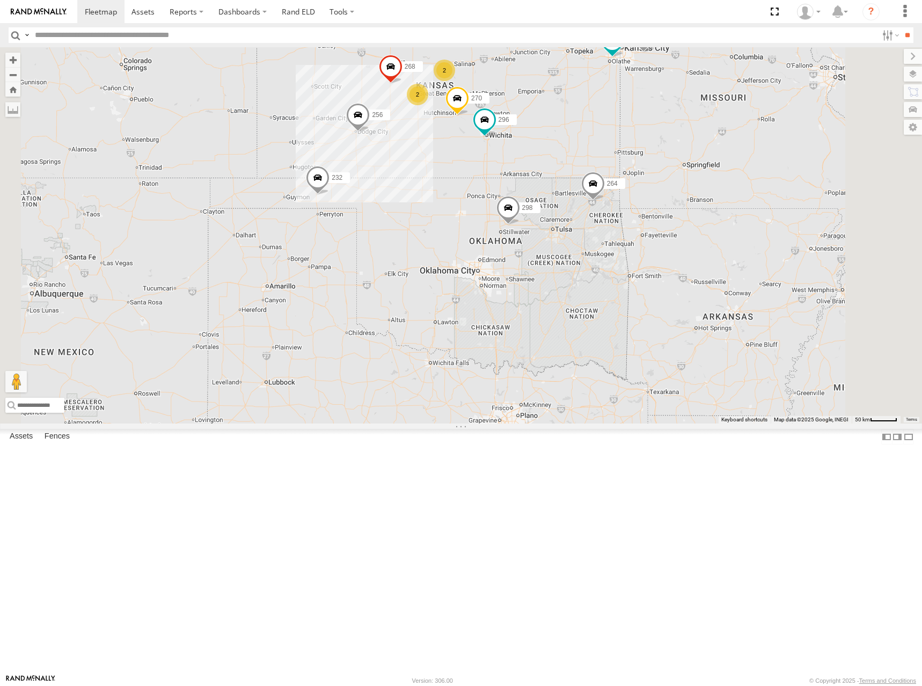
drag, startPoint x: 678, startPoint y: 132, endPoint x: 667, endPoint y: 149, distance: 20.1
click at [667, 149] on div "300 298 270 256 232 296 268 264 302 278 260 2 2" at bounding box center [461, 235] width 922 height 376
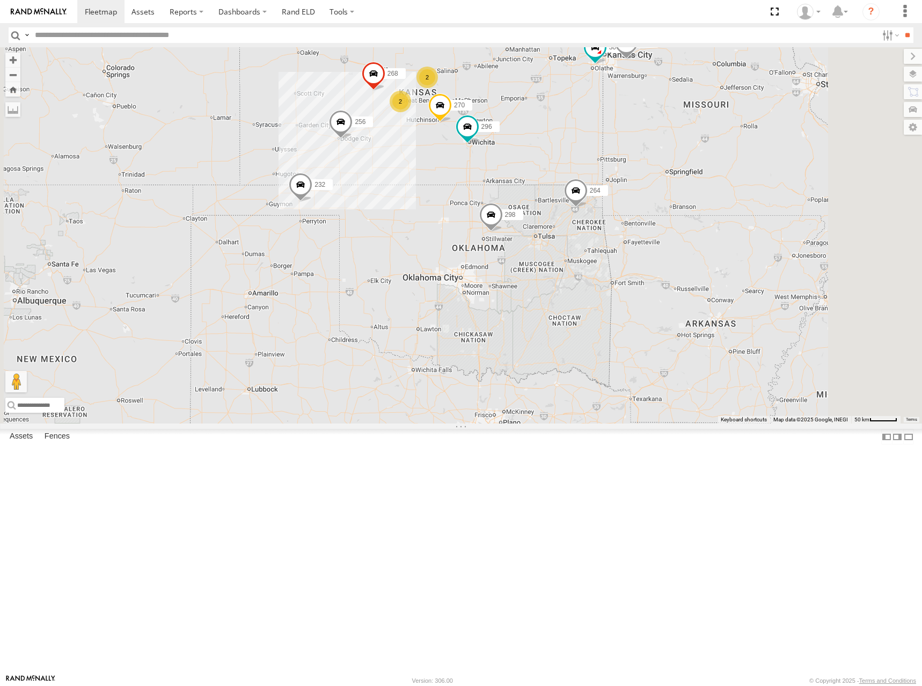
drag, startPoint x: 726, startPoint y: 170, endPoint x: 709, endPoint y: 176, distance: 18.0
click at [709, 176] on div "300 298 270 256 232 296 268 264 302 278 260 2 2" at bounding box center [461, 235] width 922 height 376
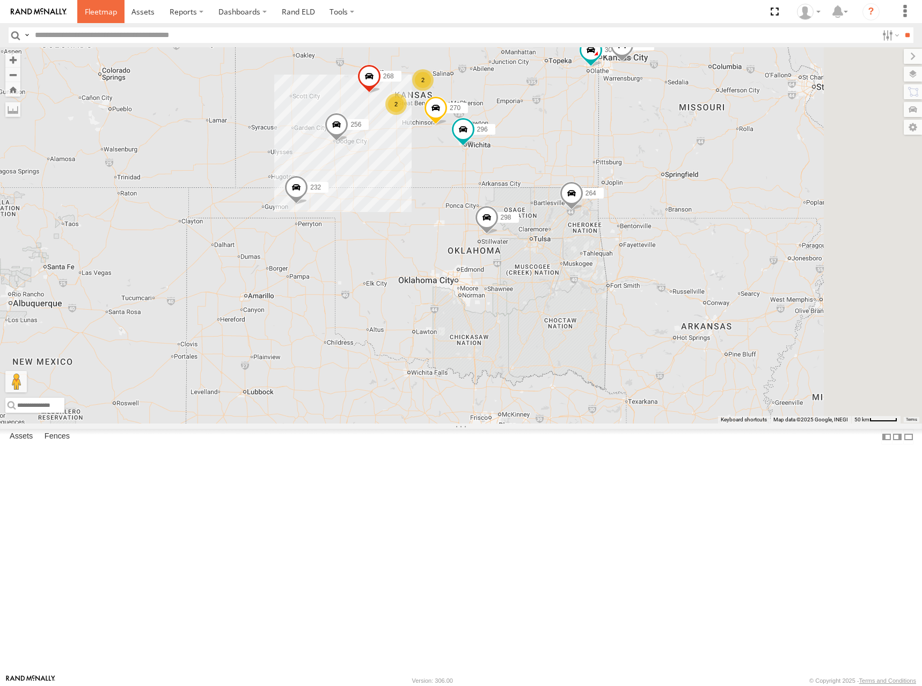
click at [98, 9] on span at bounding box center [101, 11] width 32 height 10
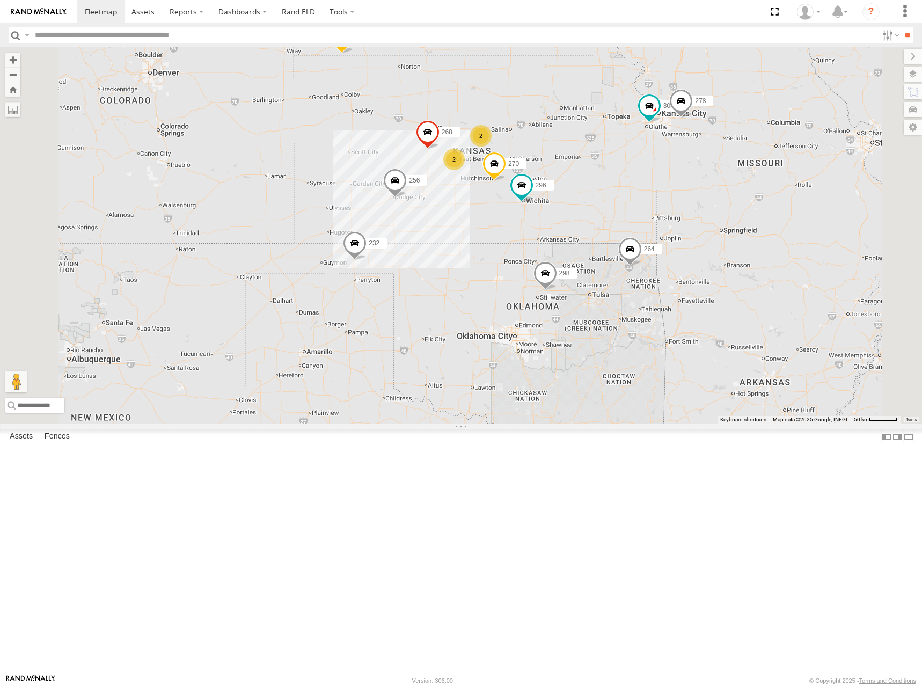
drag, startPoint x: 731, startPoint y: 313, endPoint x: 695, endPoint y: 223, distance: 96.9
click at [695, 223] on div "260 300 2 2 298 270 256 232 296 268 264 302 278" at bounding box center [461, 235] width 922 height 376
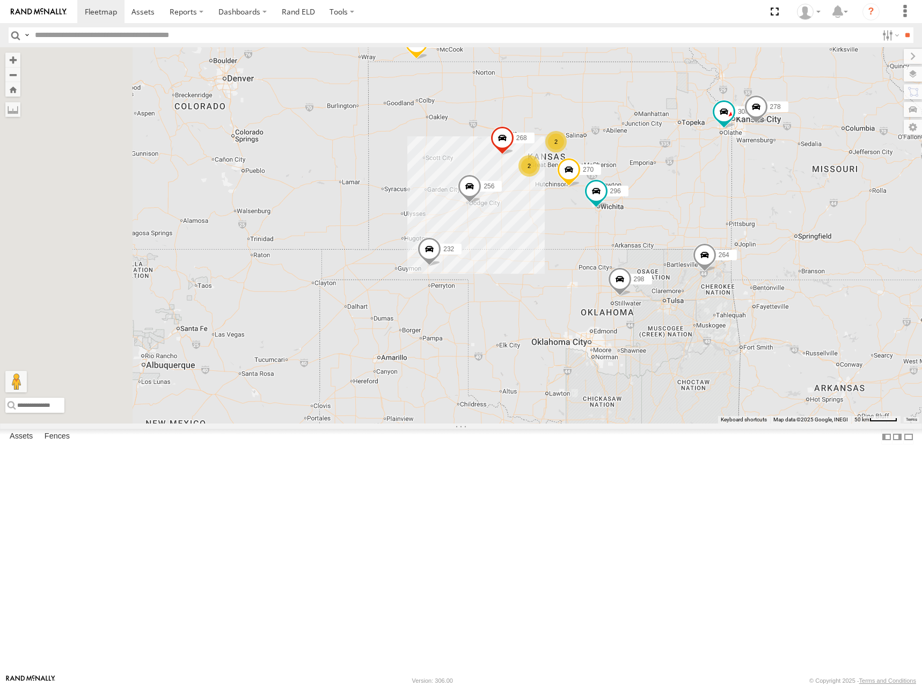
drag, startPoint x: 635, startPoint y: 239, endPoint x: 741, endPoint y: 257, distance: 107.8
click at [741, 257] on div "260 300 298 270 256 232 296 268 264 302 278 2 2" at bounding box center [461, 235] width 922 height 376
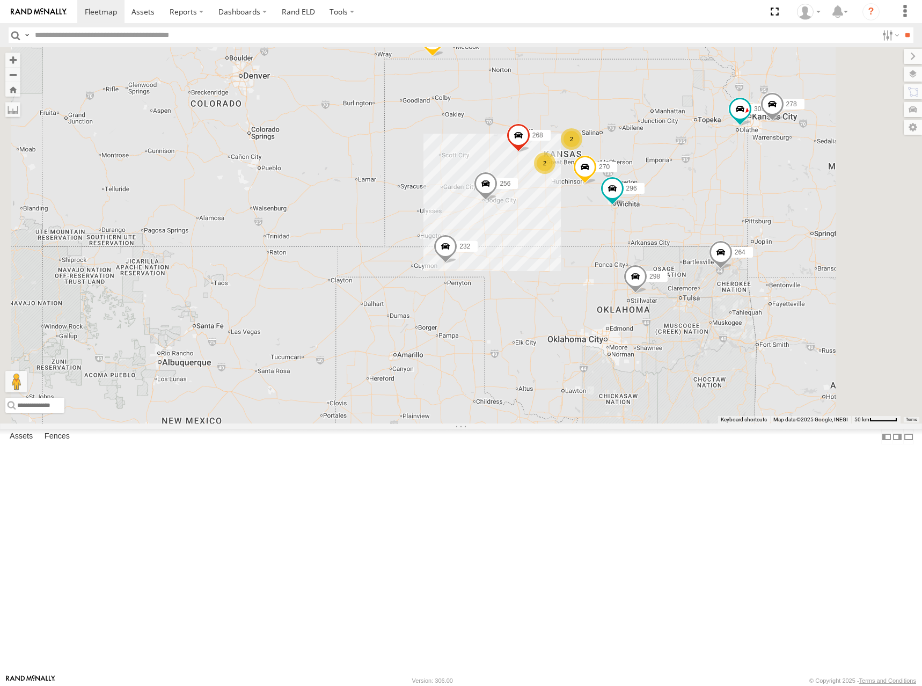
drag, startPoint x: 755, startPoint y: 220, endPoint x: 748, endPoint y: 231, distance: 13.0
click at [748, 231] on div "260 300 298 270 256 232 296 268 264 302 278 2 2" at bounding box center [461, 235] width 922 height 376
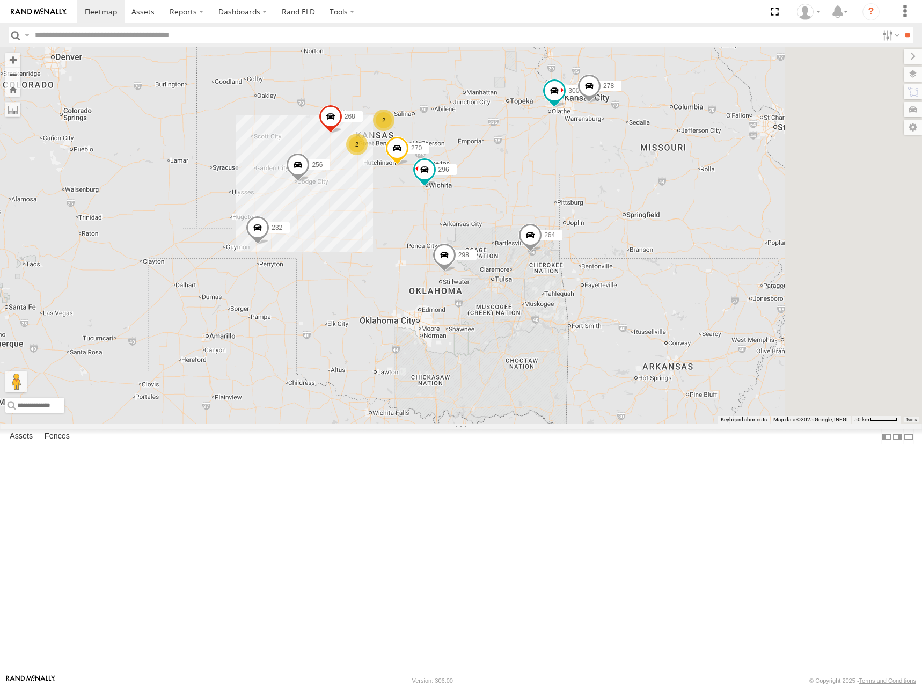
drag, startPoint x: 738, startPoint y: 200, endPoint x: 551, endPoint y: 164, distance: 190.3
click at [551, 164] on div "300 298 270 256 232 296 268 264 302 278 260 2 2" at bounding box center [461, 235] width 922 height 376
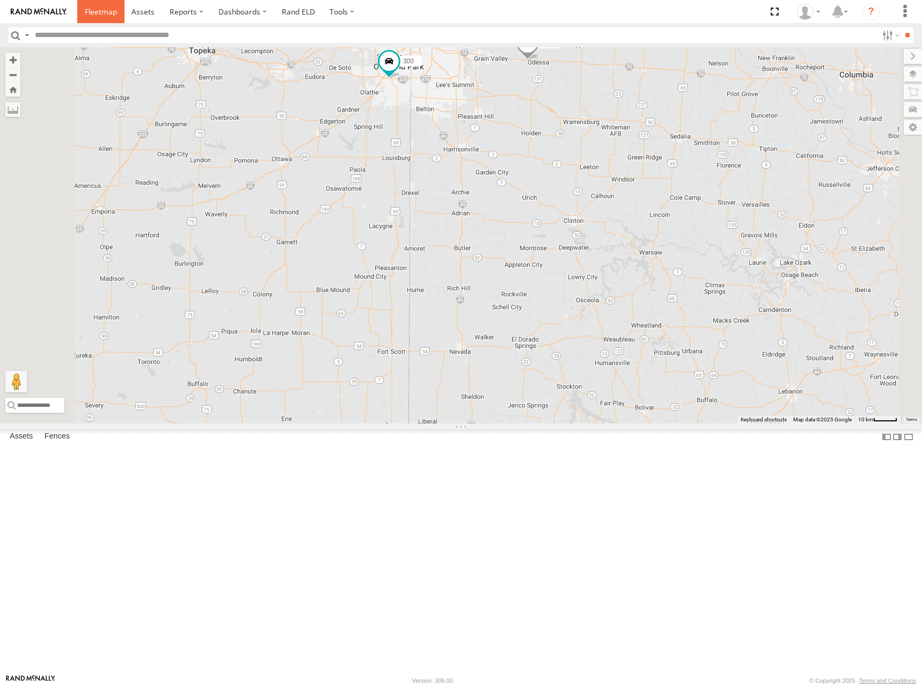
click at [98, 5] on link at bounding box center [100, 11] width 47 height 23
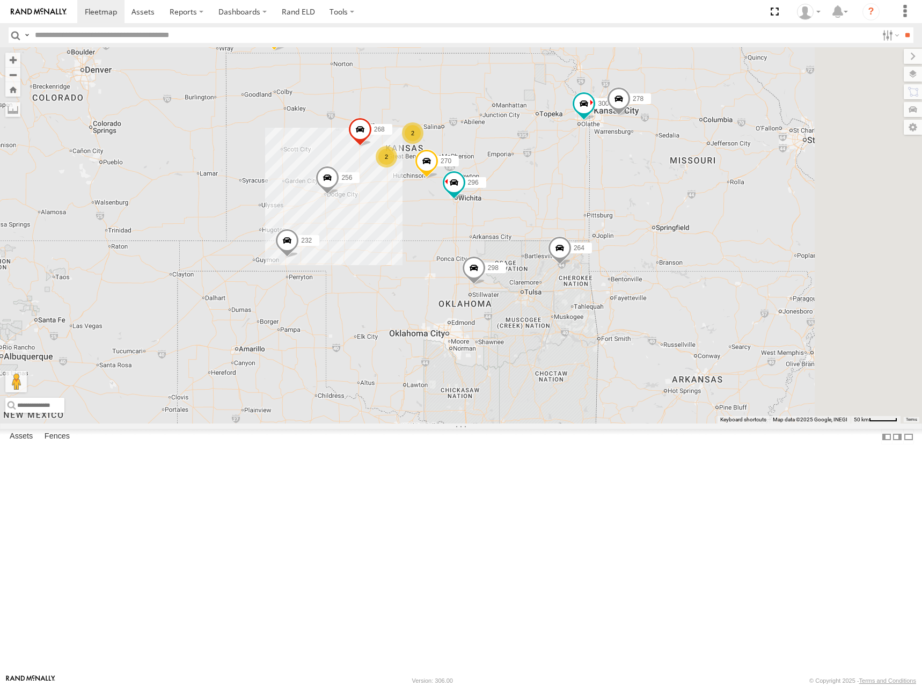
drag, startPoint x: 723, startPoint y: 329, endPoint x: 616, endPoint y: 209, distance: 160.9
click at [616, 209] on div "260 300 2 2 298 270 256 232 296 268 264 302 278" at bounding box center [461, 235] width 922 height 376
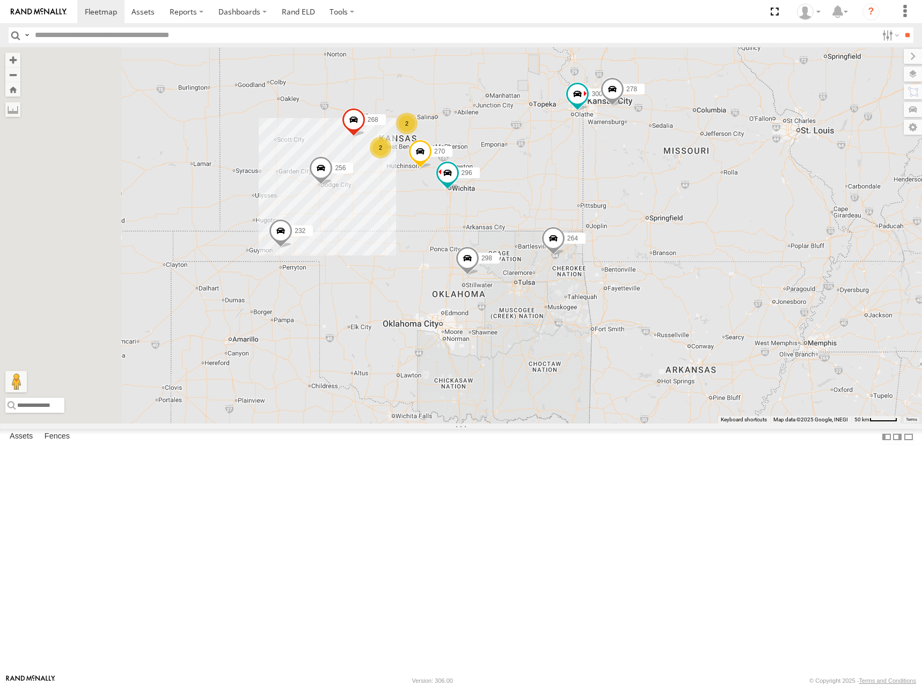
drag, startPoint x: 616, startPoint y: 171, endPoint x: 660, endPoint y: 178, distance: 45.0
click at [660, 178] on div "260 300 298 270 256 232 296 268 264 302 278 2 2" at bounding box center [461, 235] width 922 height 376
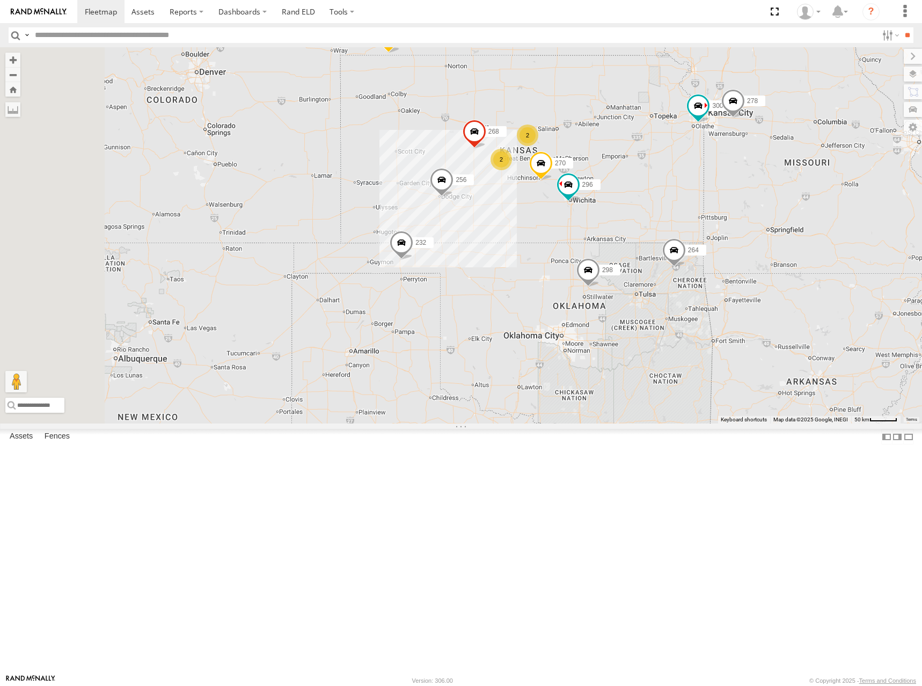
drag, startPoint x: 520, startPoint y: 212, endPoint x: 708, endPoint y: 225, distance: 187.8
click at [708, 225] on div "260 300 298 270 256 232 296 268 264 302 278 2 2" at bounding box center [461, 235] width 922 height 376
